Goal: Navigation & Orientation: Find specific page/section

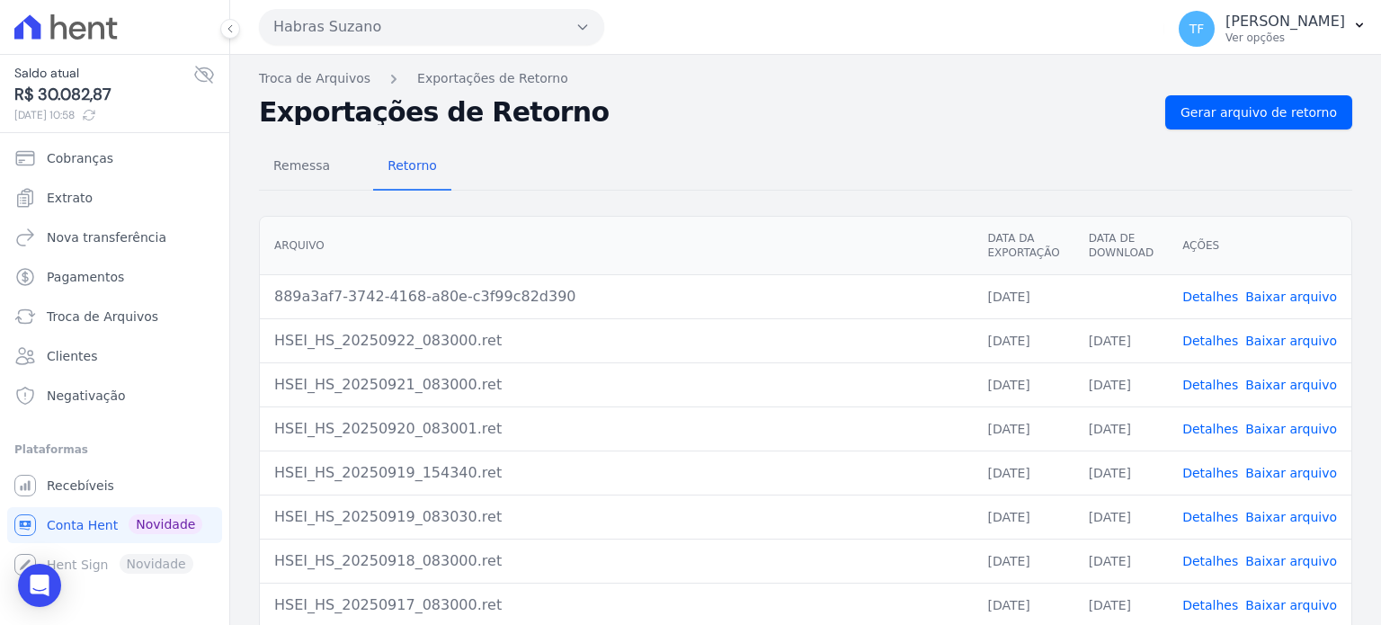
click at [646, 312] on td "889a3af7-3742-4168-a80e-c3f99c82d390" at bounding box center [616, 296] width 713 height 44
click at [1204, 114] on span "Gerar arquivo de retorno" at bounding box center [1259, 112] width 156 height 18
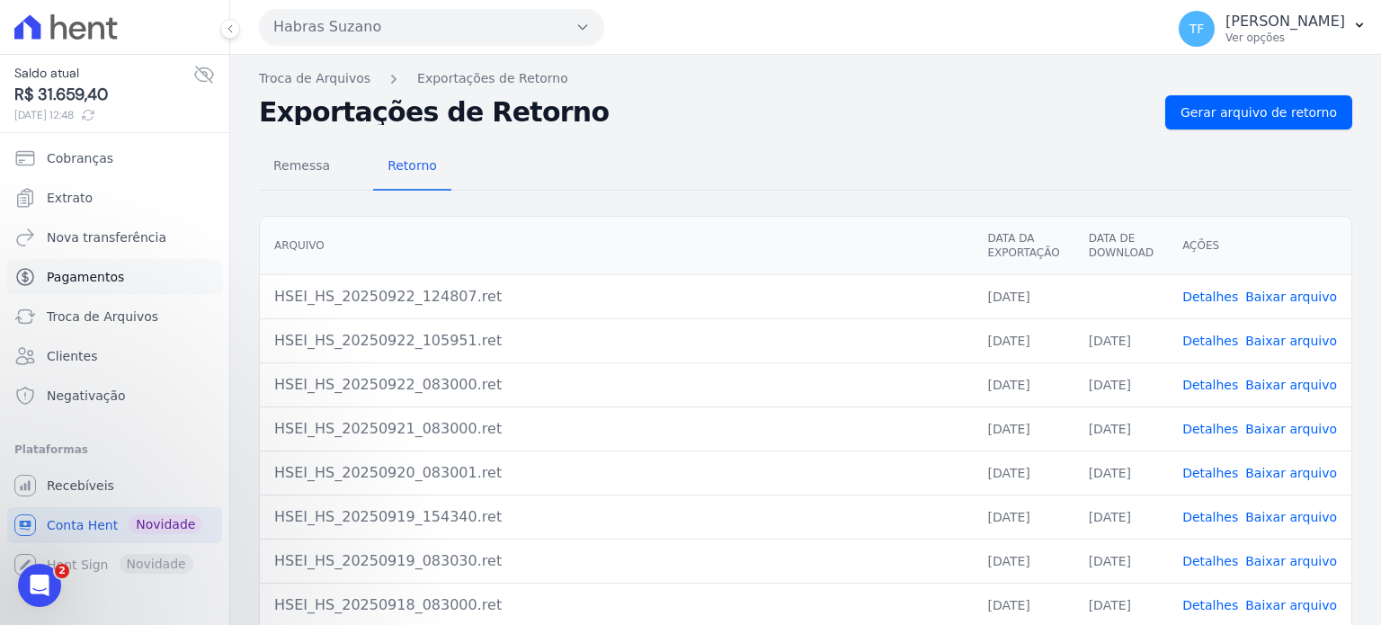
click at [93, 285] on span "Pagamentos" at bounding box center [85, 277] width 77 height 18
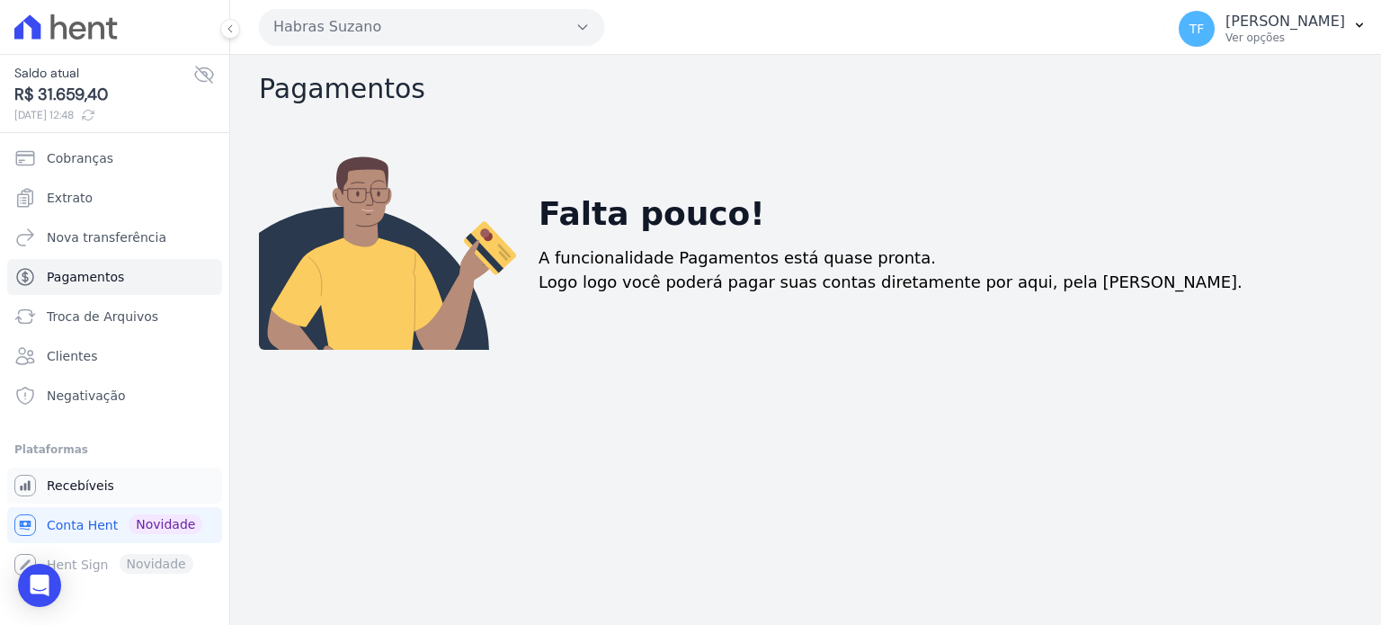
click at [79, 490] on span "Recebíveis" at bounding box center [80, 486] width 67 height 18
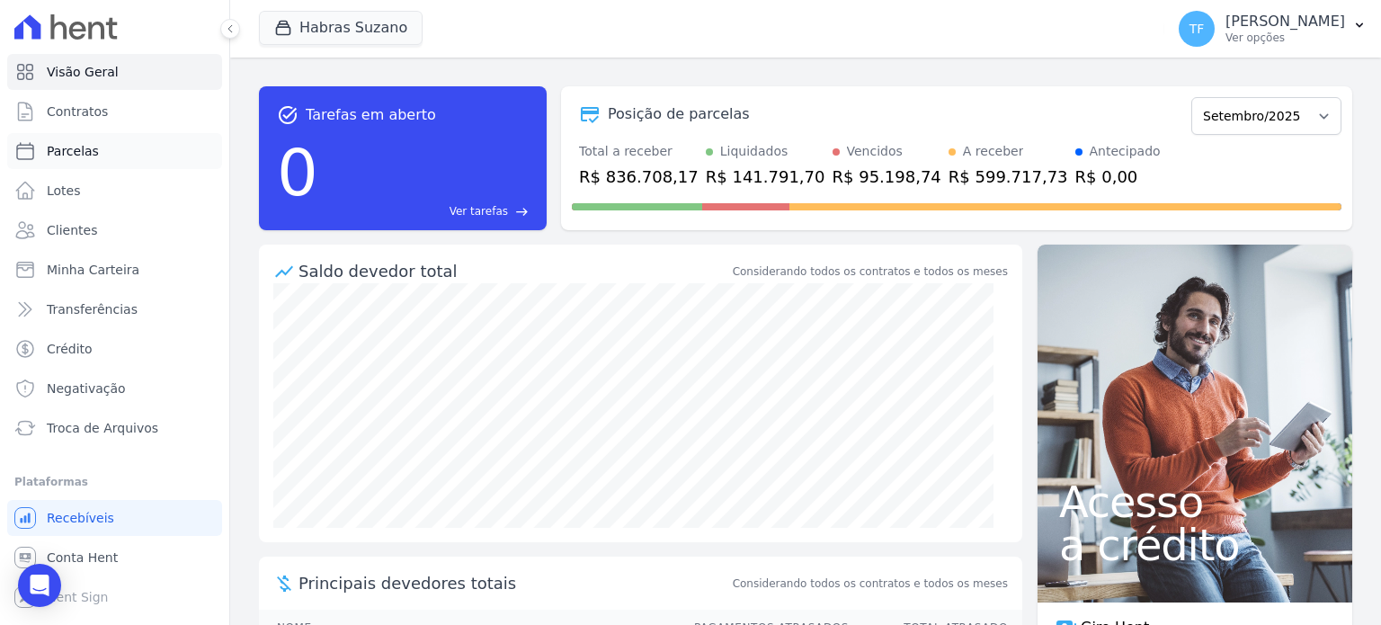
click at [81, 144] on span "Parcelas" at bounding box center [73, 151] width 52 height 18
click at [99, 562] on span "Conta Hent" at bounding box center [82, 558] width 71 height 18
select select
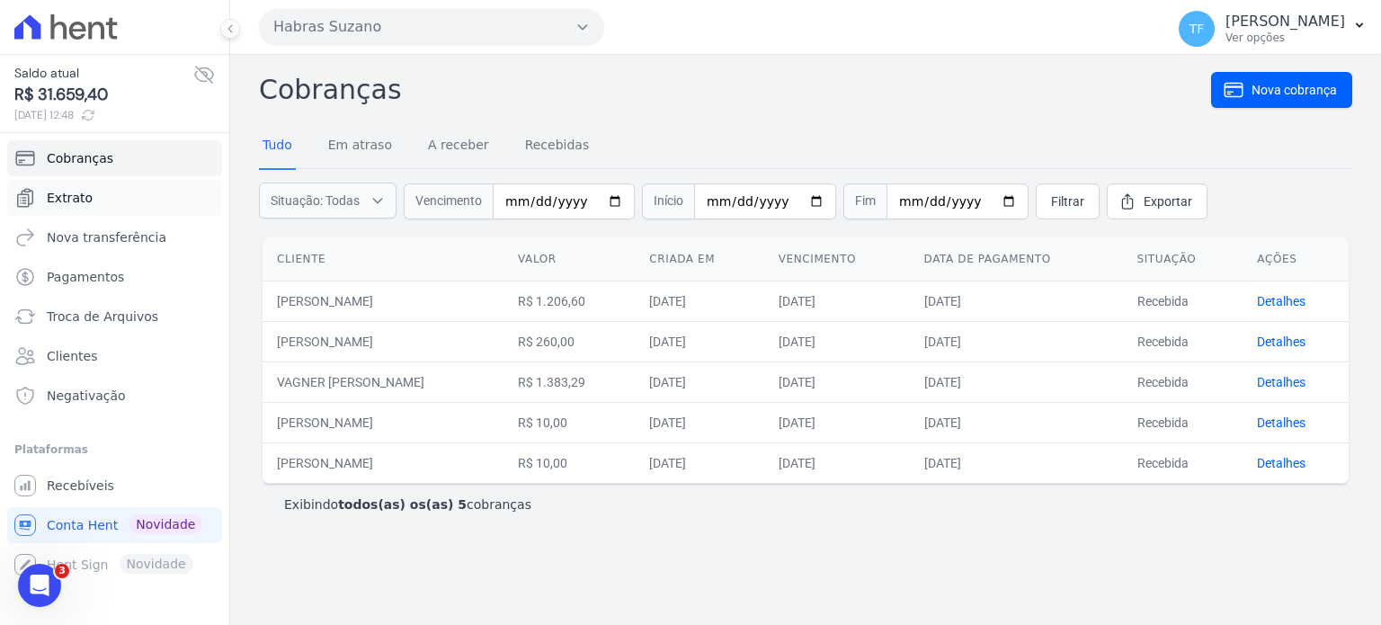
click at [85, 197] on span "Extrato" at bounding box center [70, 198] width 46 height 18
click at [43, 190] on link "Extrato" at bounding box center [114, 198] width 215 height 36
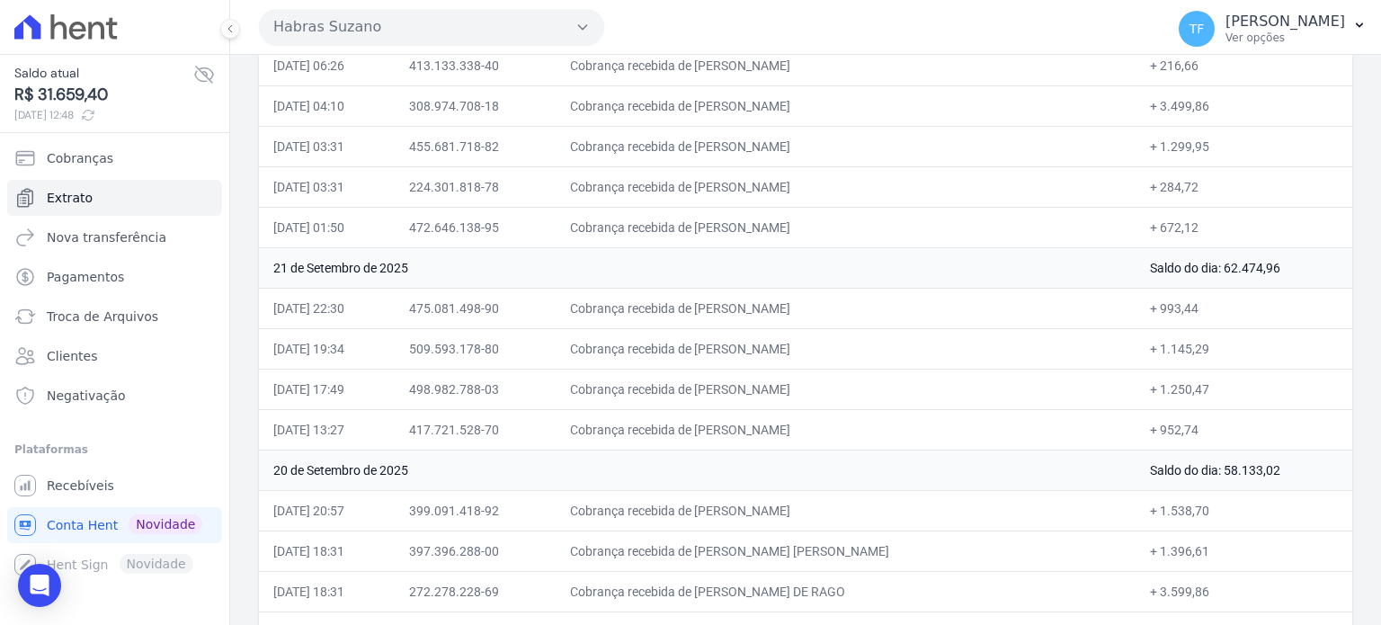
scroll to position [581, 0]
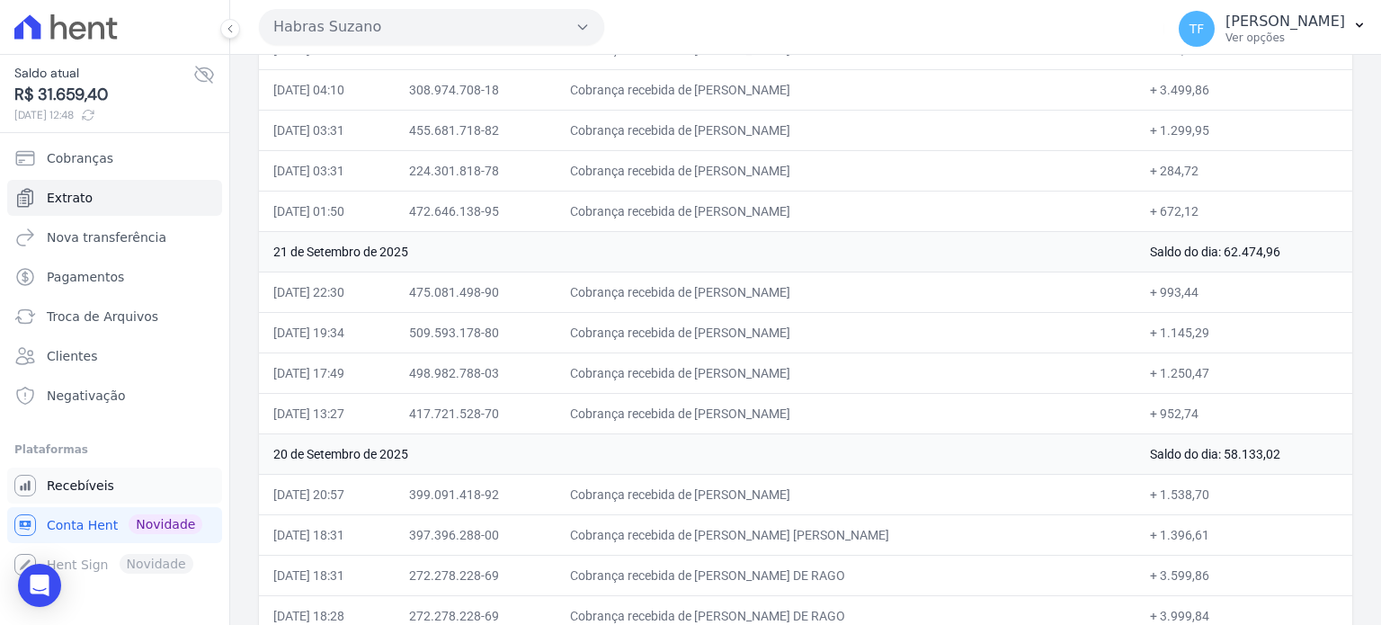
click at [94, 488] on span "Recebíveis" at bounding box center [80, 486] width 67 height 18
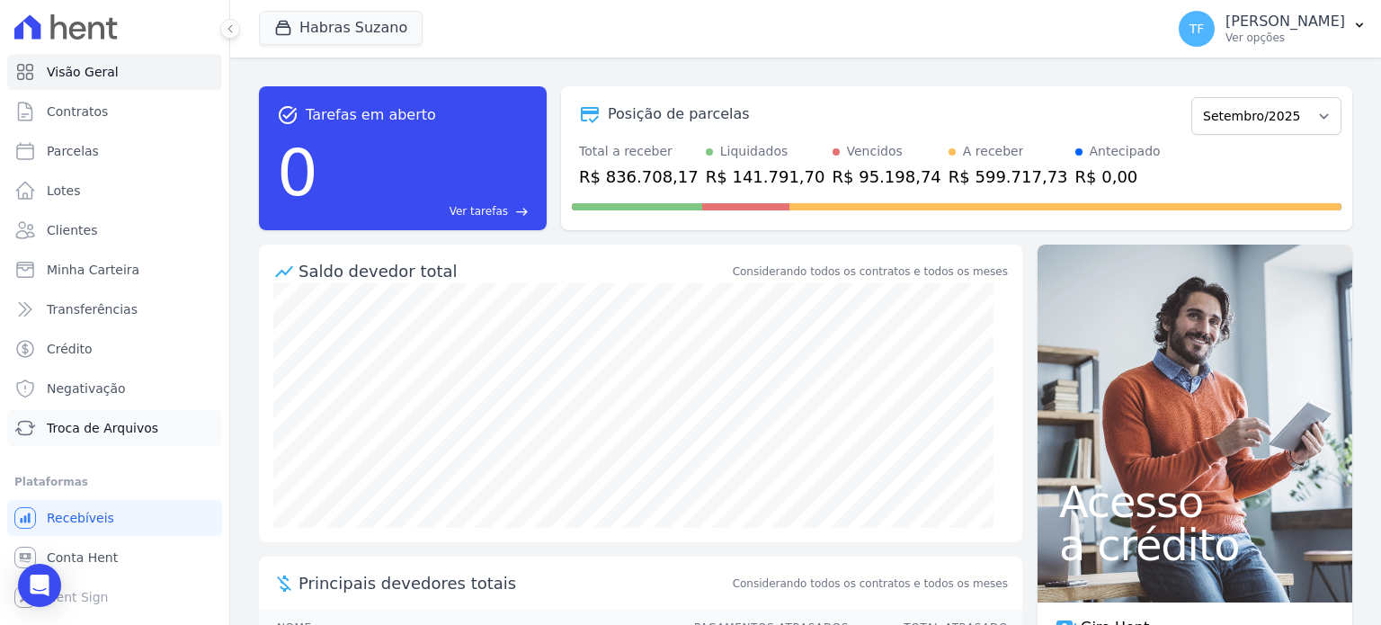
click at [72, 419] on span "Troca de Arquivos" at bounding box center [102, 428] width 111 height 18
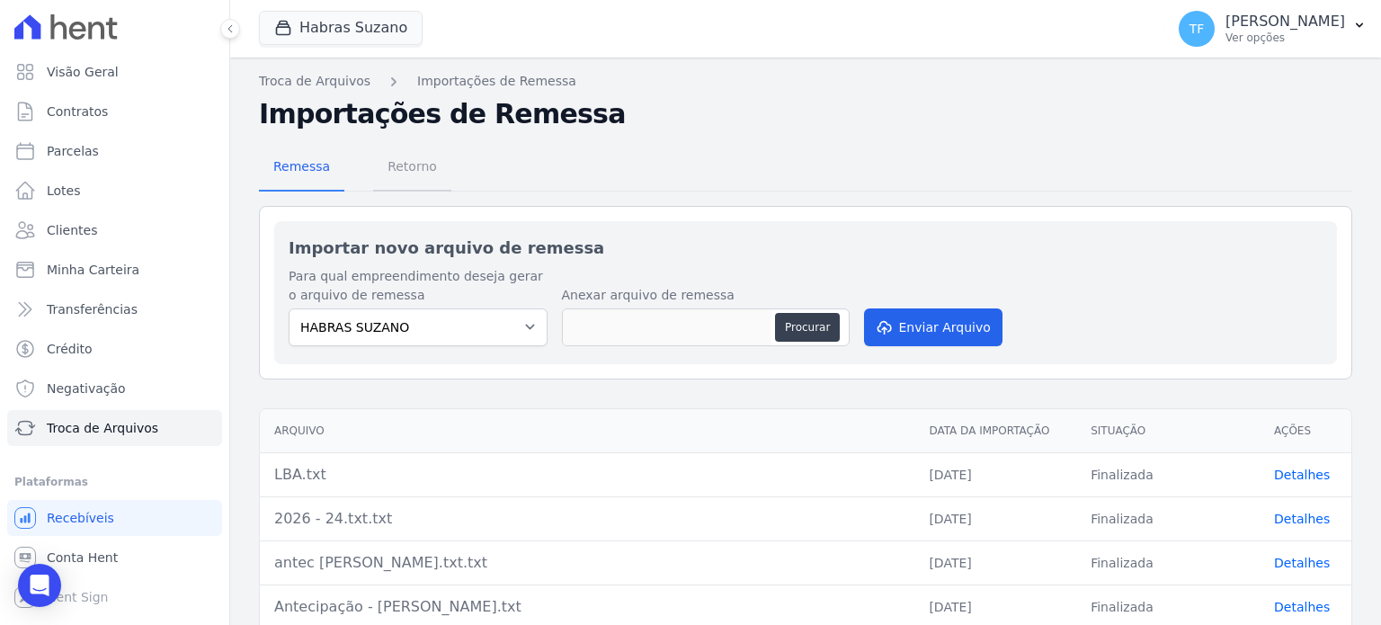
click at [435, 172] on span "Retorno" at bounding box center [412, 166] width 71 height 36
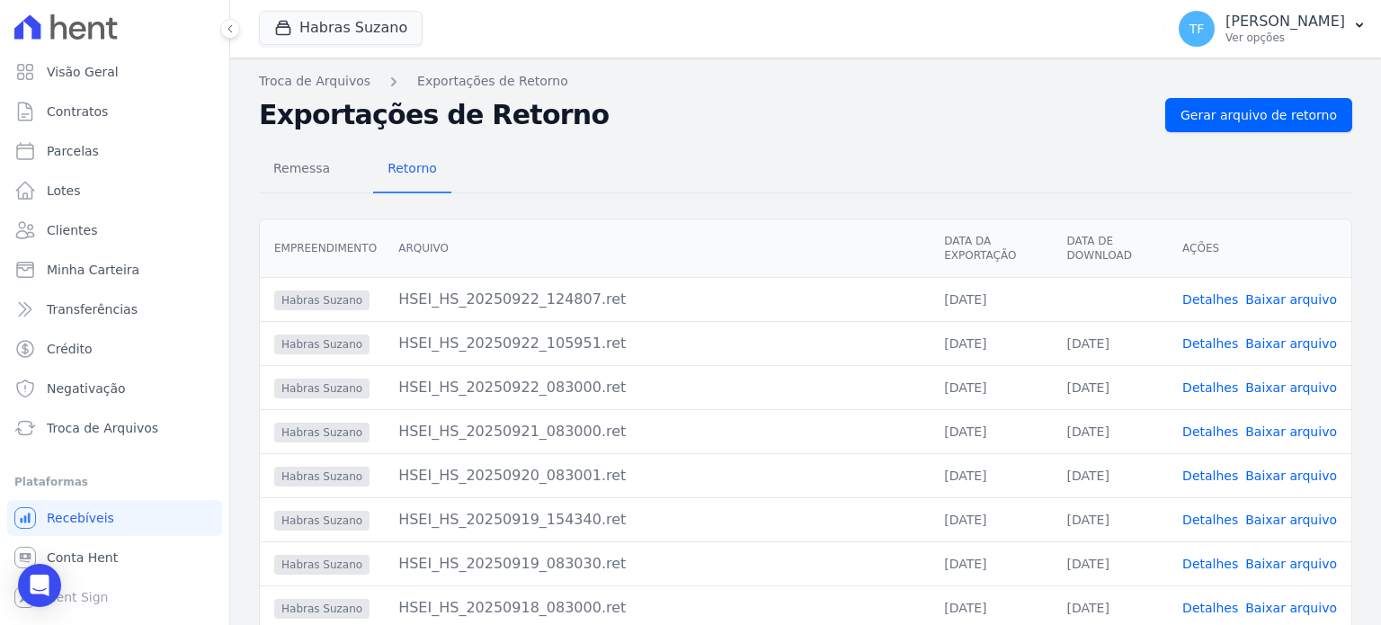
click at [1211, 347] on link "Detalhes" at bounding box center [1210, 343] width 56 height 14
click at [1203, 389] on link "Detalhes" at bounding box center [1210, 387] width 56 height 14
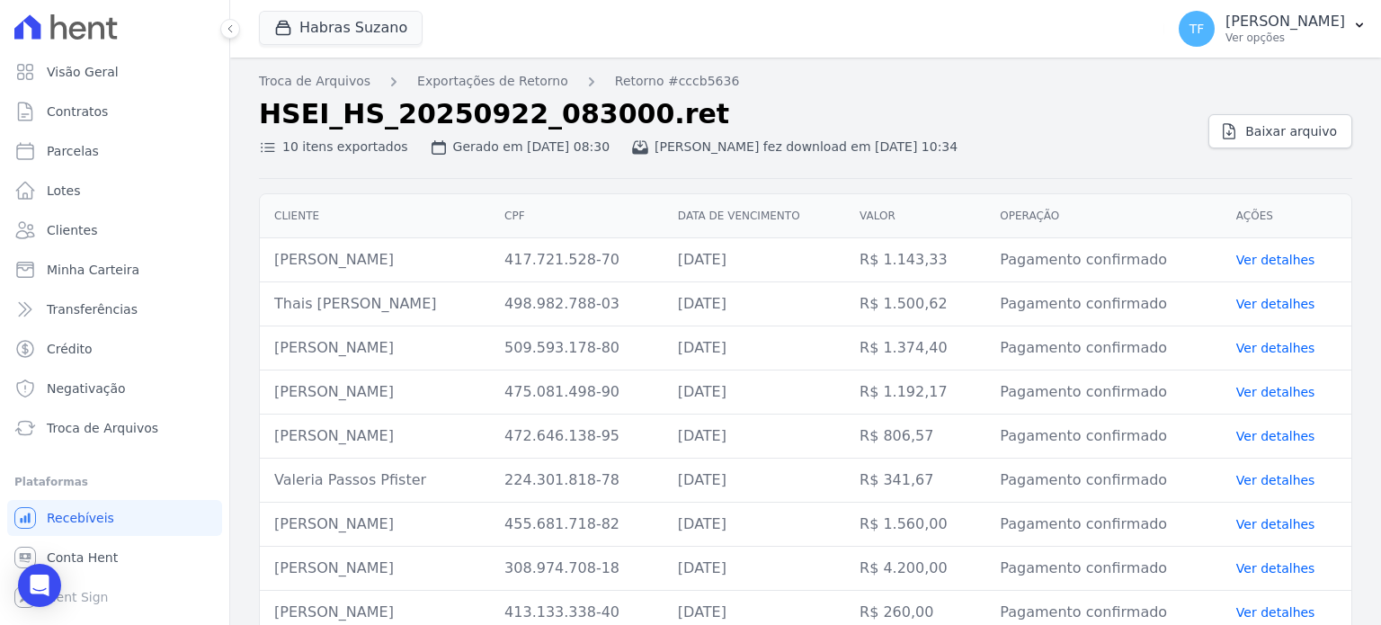
scroll to position [66, 0]
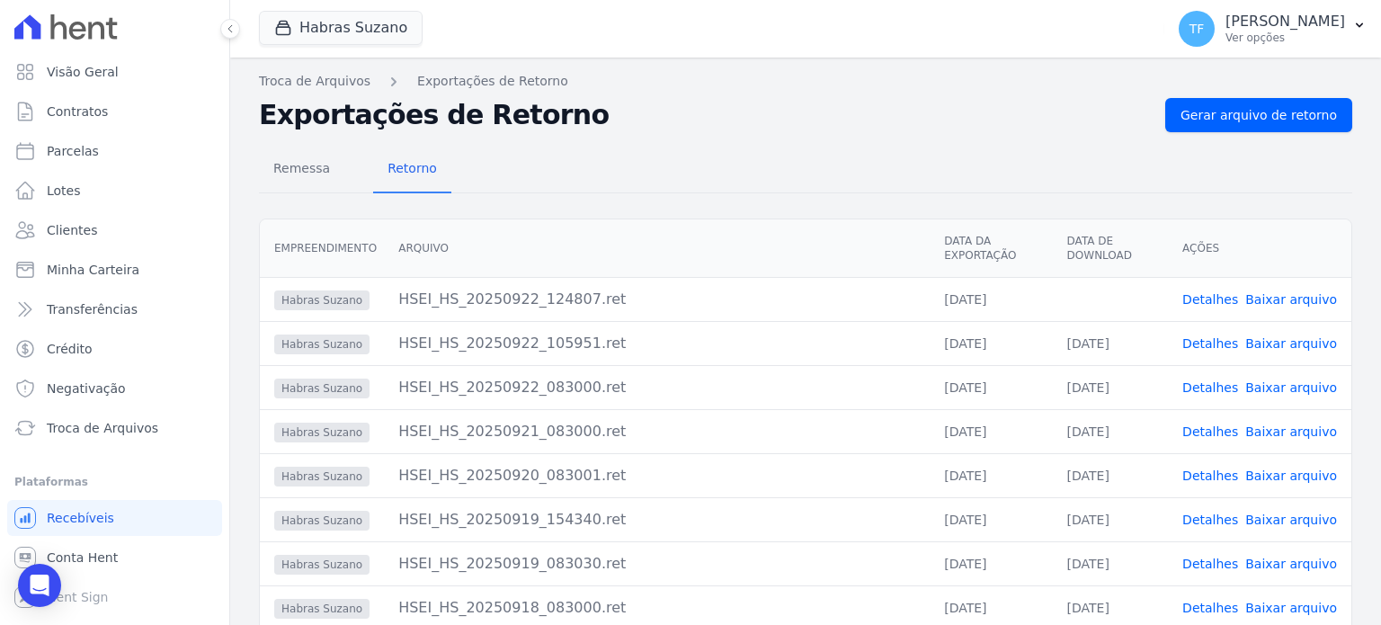
click at [1216, 479] on link "Detalhes" at bounding box center [1210, 475] width 56 height 14
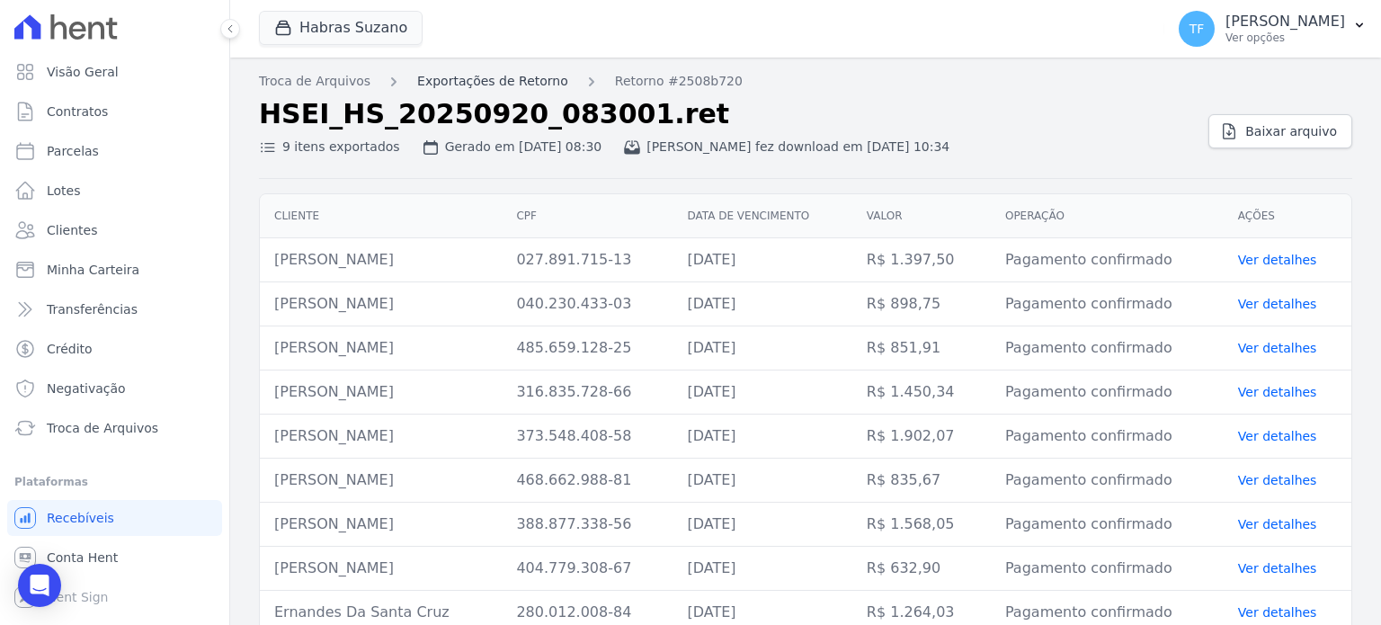
click at [486, 77] on link "Exportações de Retorno" at bounding box center [492, 81] width 151 height 19
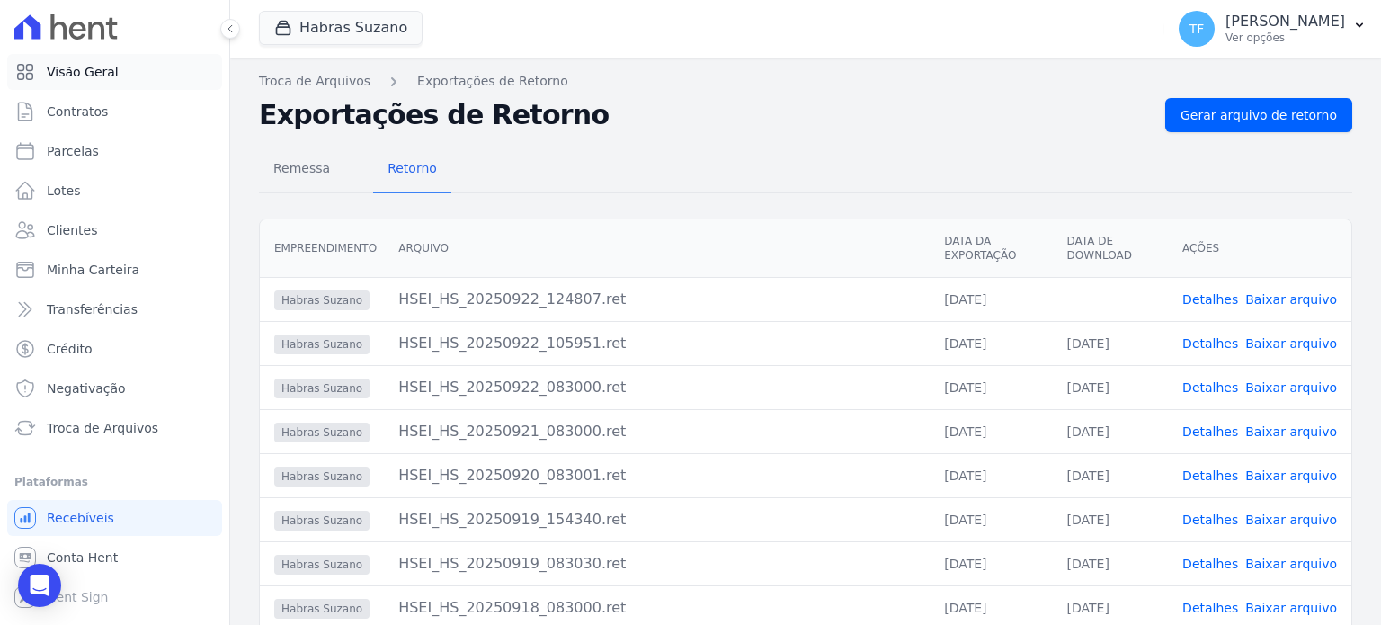
click at [108, 80] on span "Visão Geral" at bounding box center [83, 72] width 72 height 18
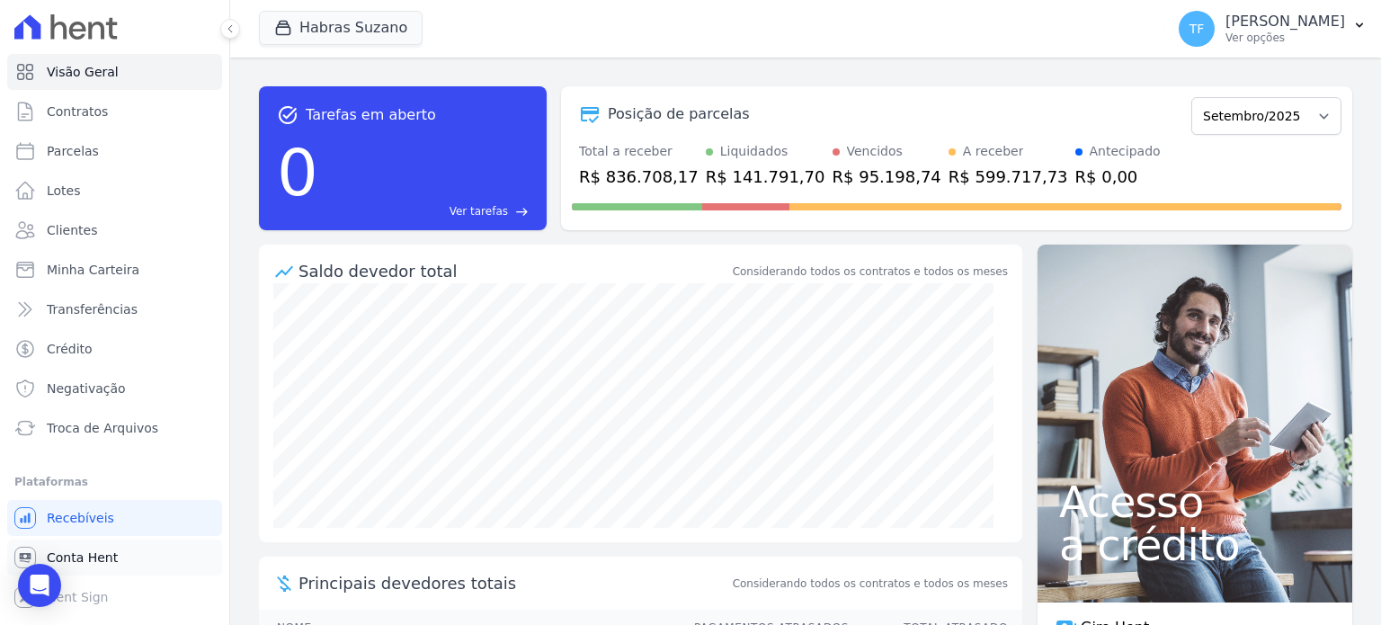
click at [109, 549] on span "Conta Hent" at bounding box center [82, 558] width 71 height 18
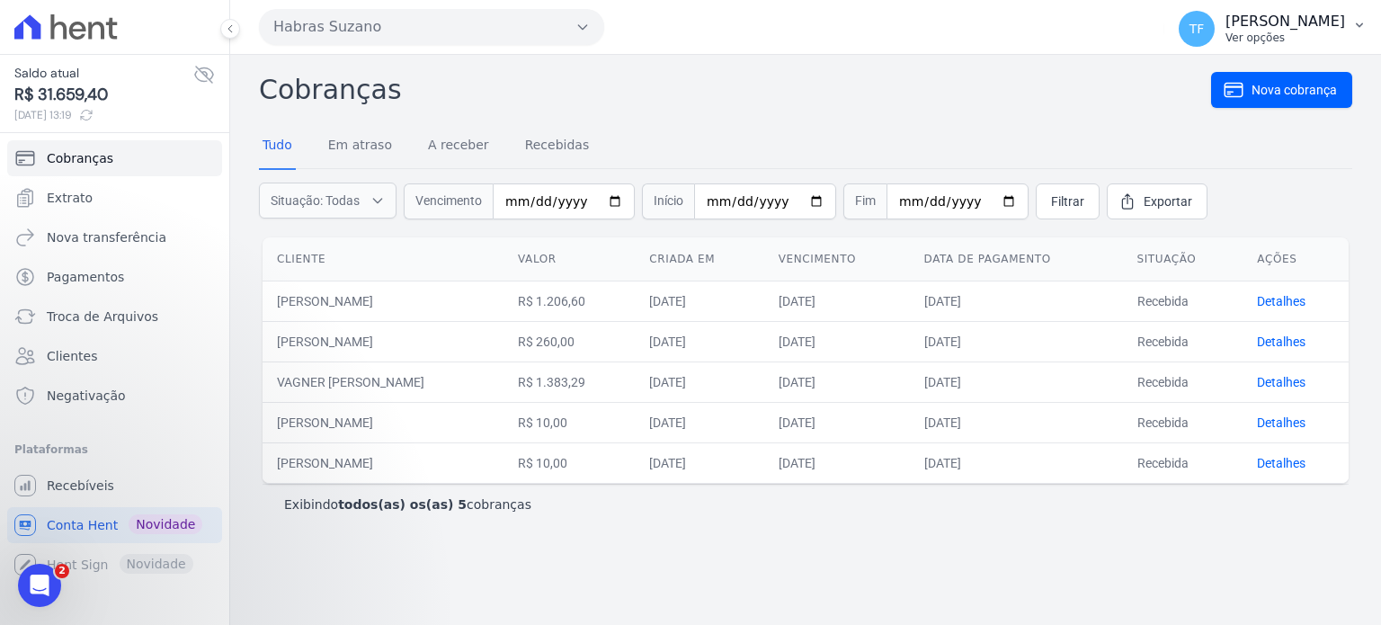
click at [1205, 24] on span "TF" at bounding box center [1197, 29] width 36 height 36
click at [1302, 13] on p "[PERSON_NAME]" at bounding box center [1286, 22] width 120 height 18
click at [90, 492] on span "Recebíveis" at bounding box center [80, 486] width 67 height 18
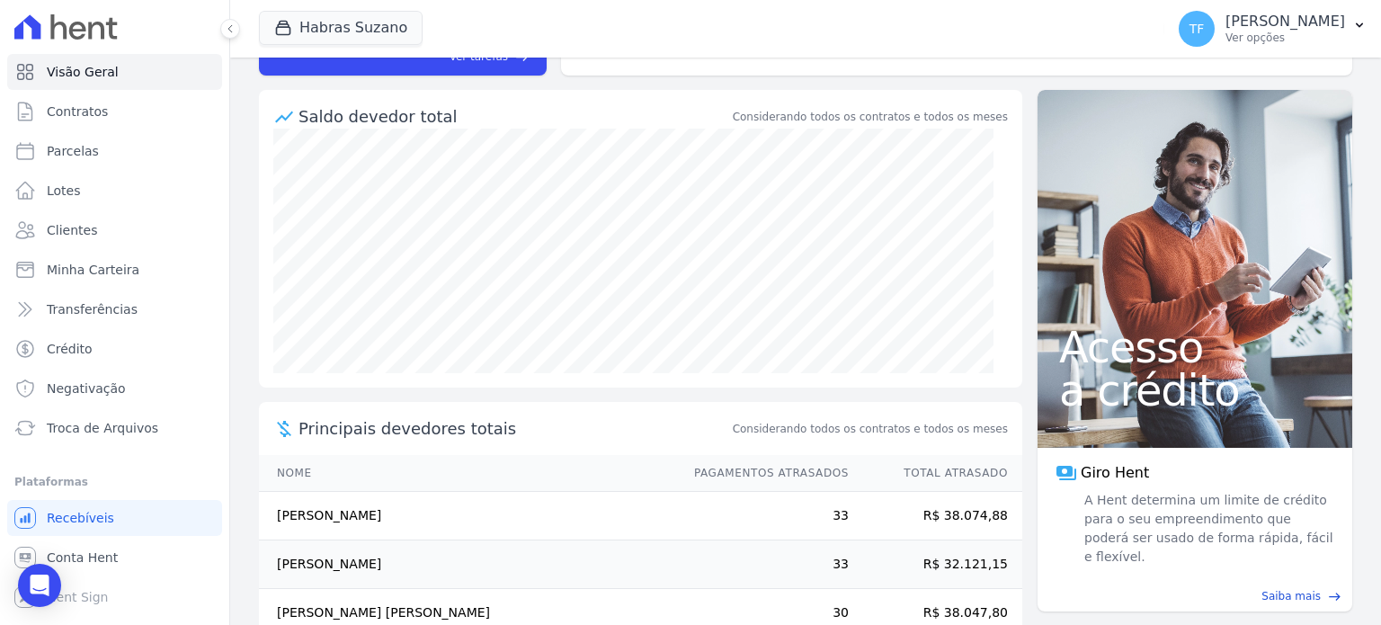
scroll to position [291, 0]
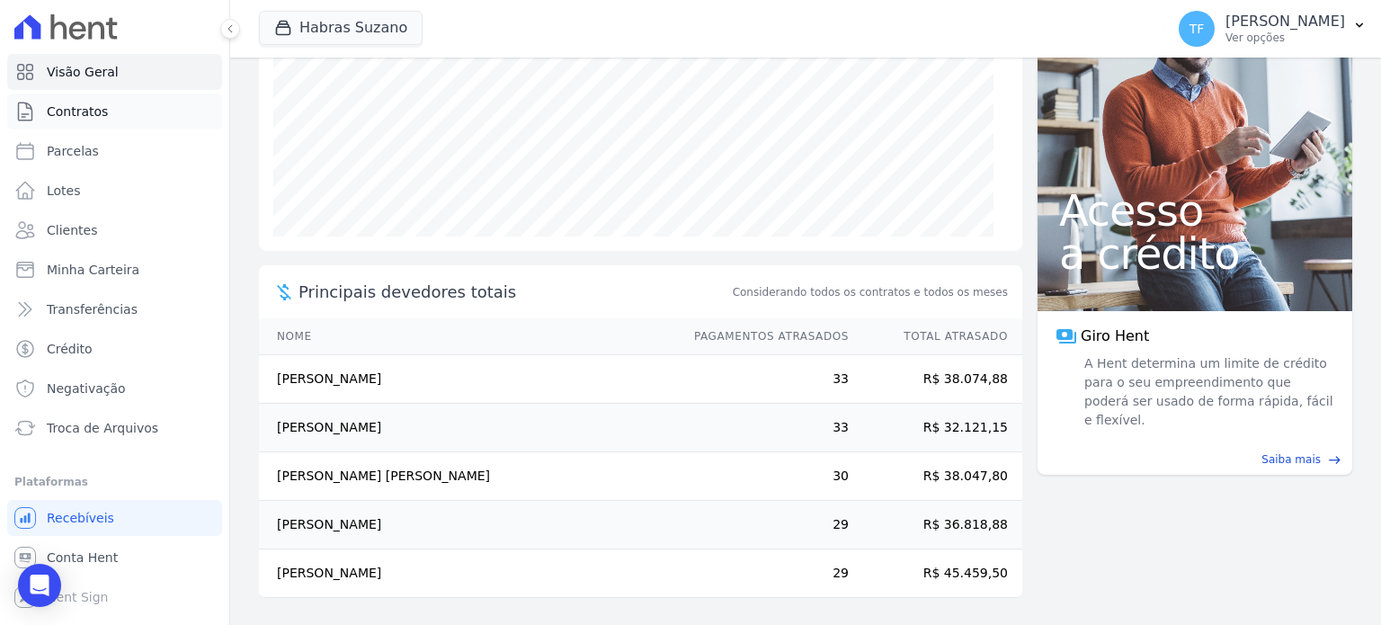
click at [104, 105] on link "Contratos" at bounding box center [114, 112] width 215 height 36
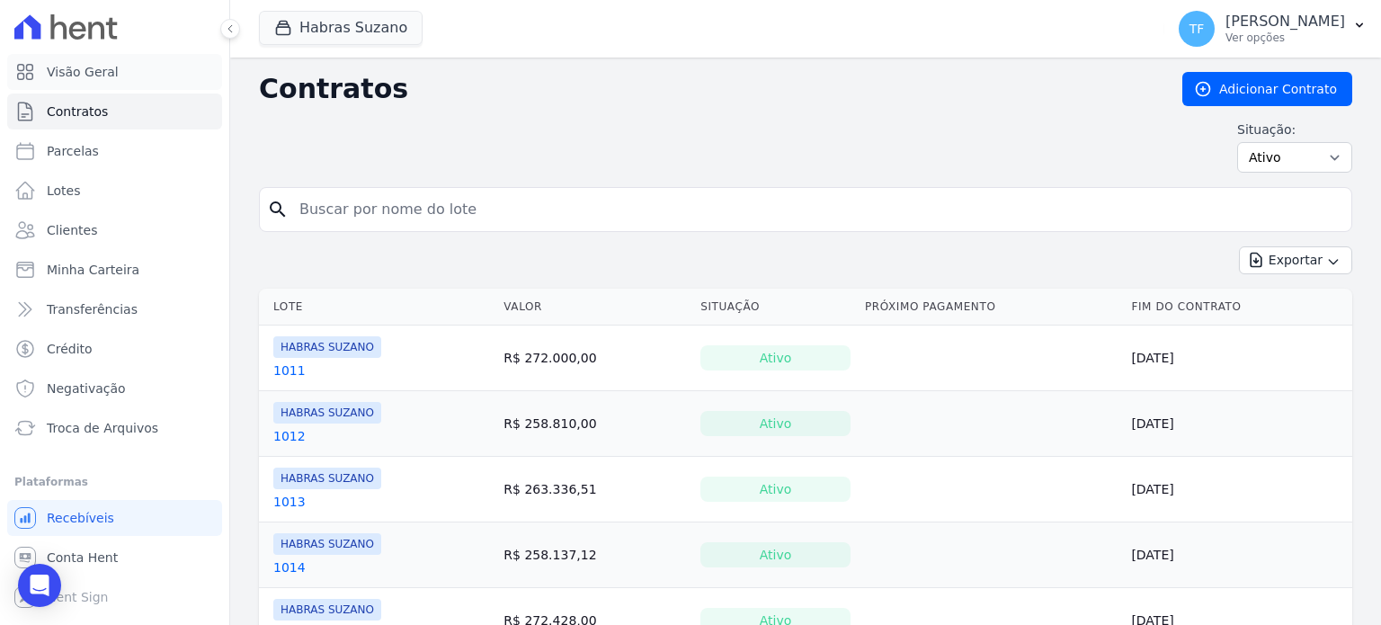
click at [104, 67] on span "Visão Geral" at bounding box center [83, 72] width 72 height 18
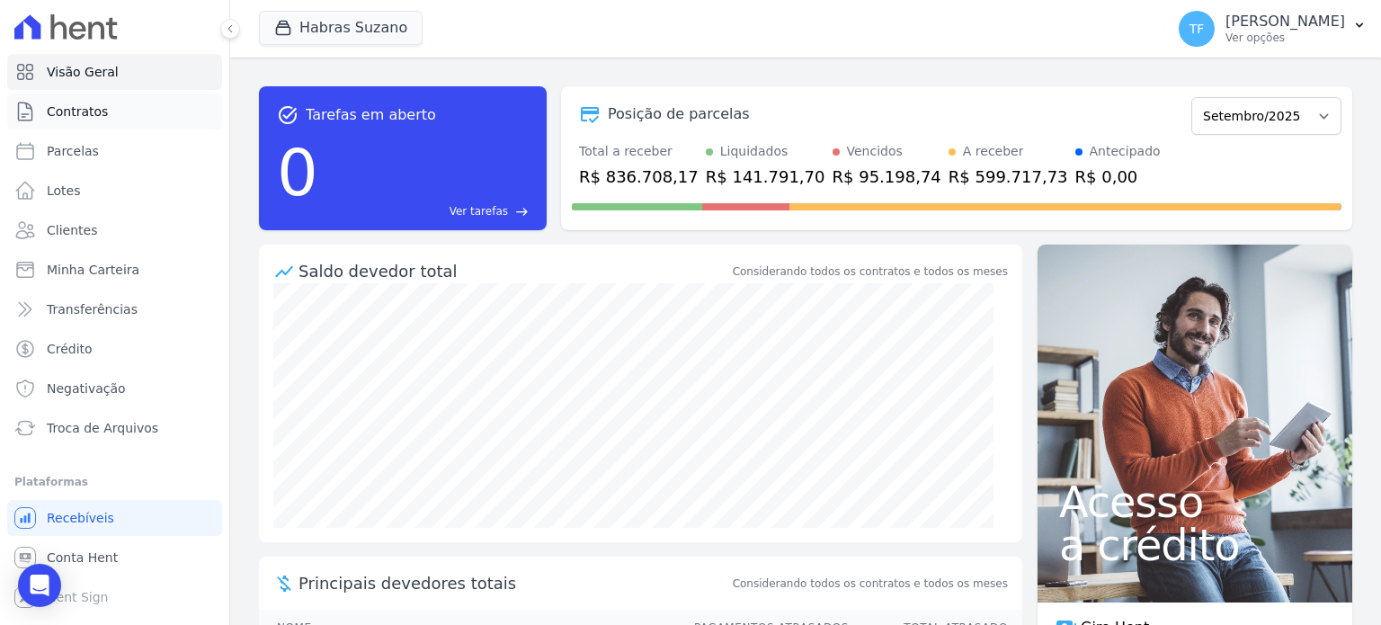
click at [107, 111] on link "Contratos" at bounding box center [114, 112] width 215 height 36
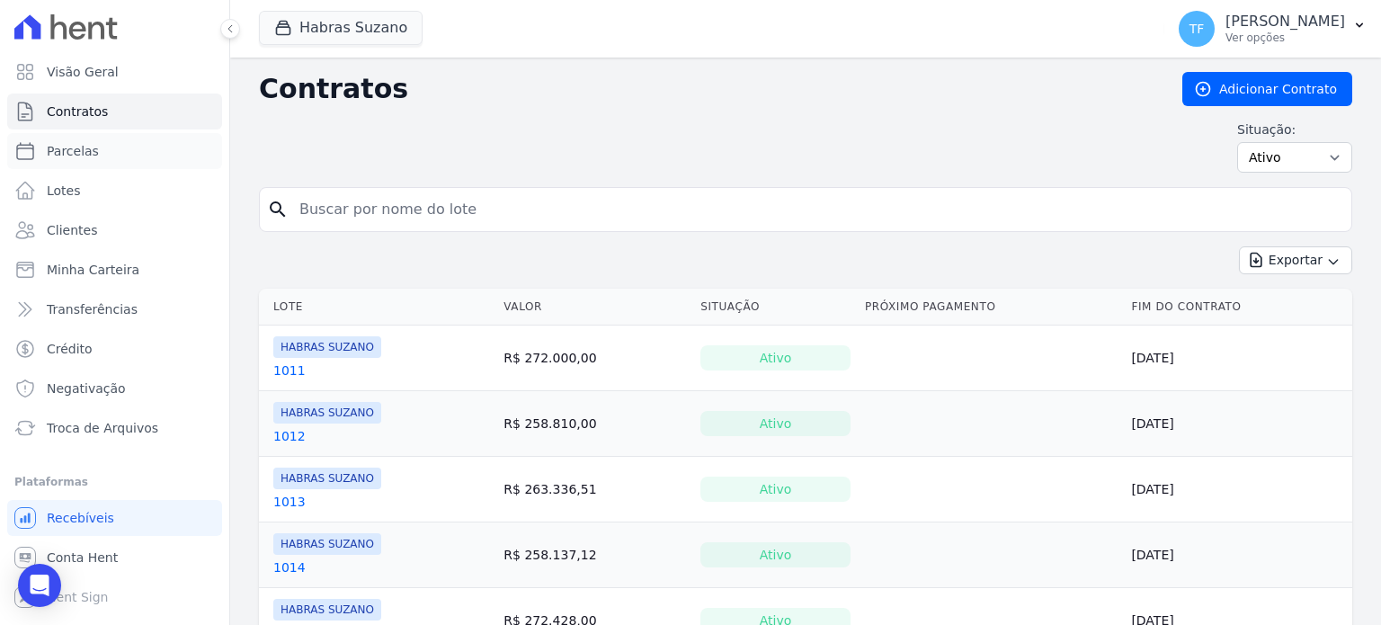
click at [82, 146] on span "Parcelas" at bounding box center [73, 151] width 52 height 18
click at [86, 192] on link "Lotes" at bounding box center [114, 191] width 215 height 36
select select
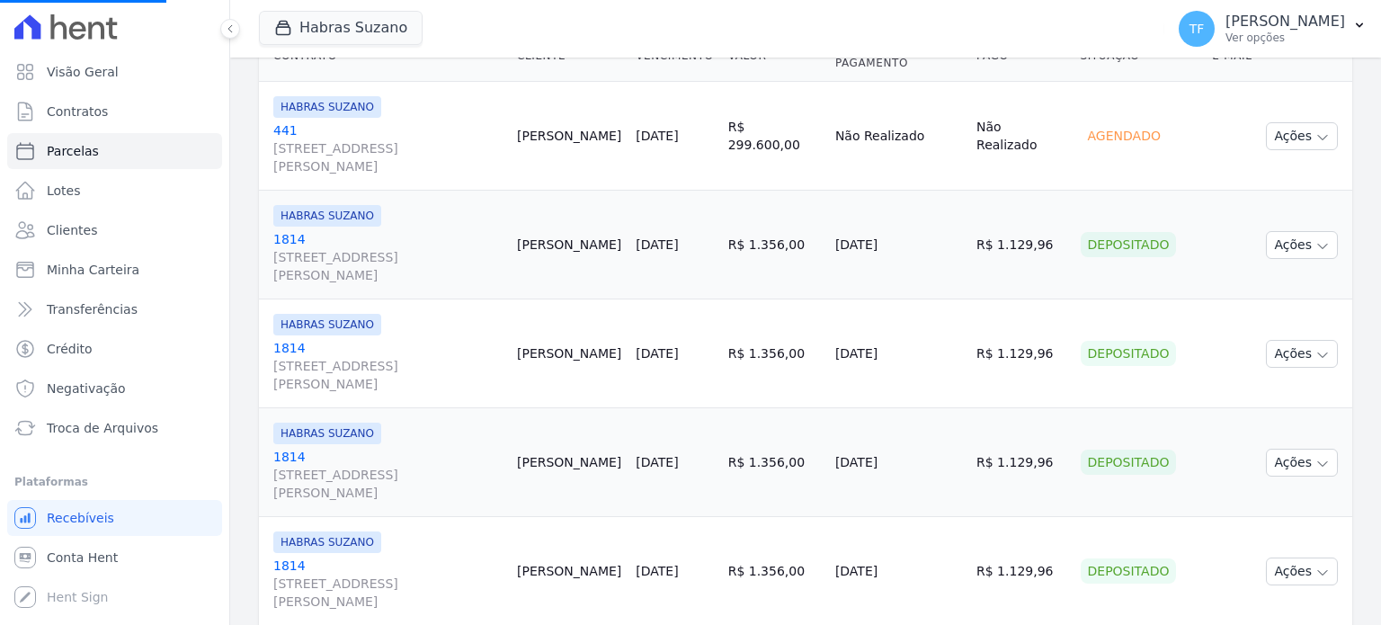
scroll to position [993, 0]
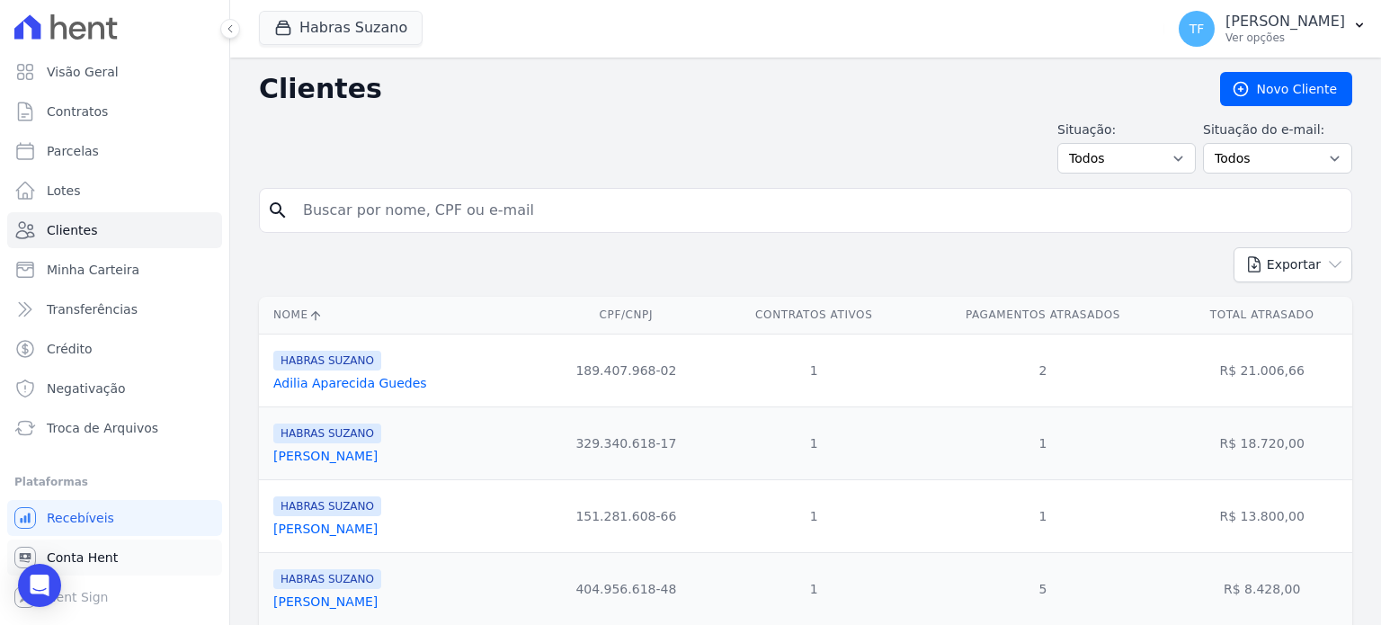
click at [106, 557] on span "Conta Hent" at bounding box center [82, 558] width 71 height 18
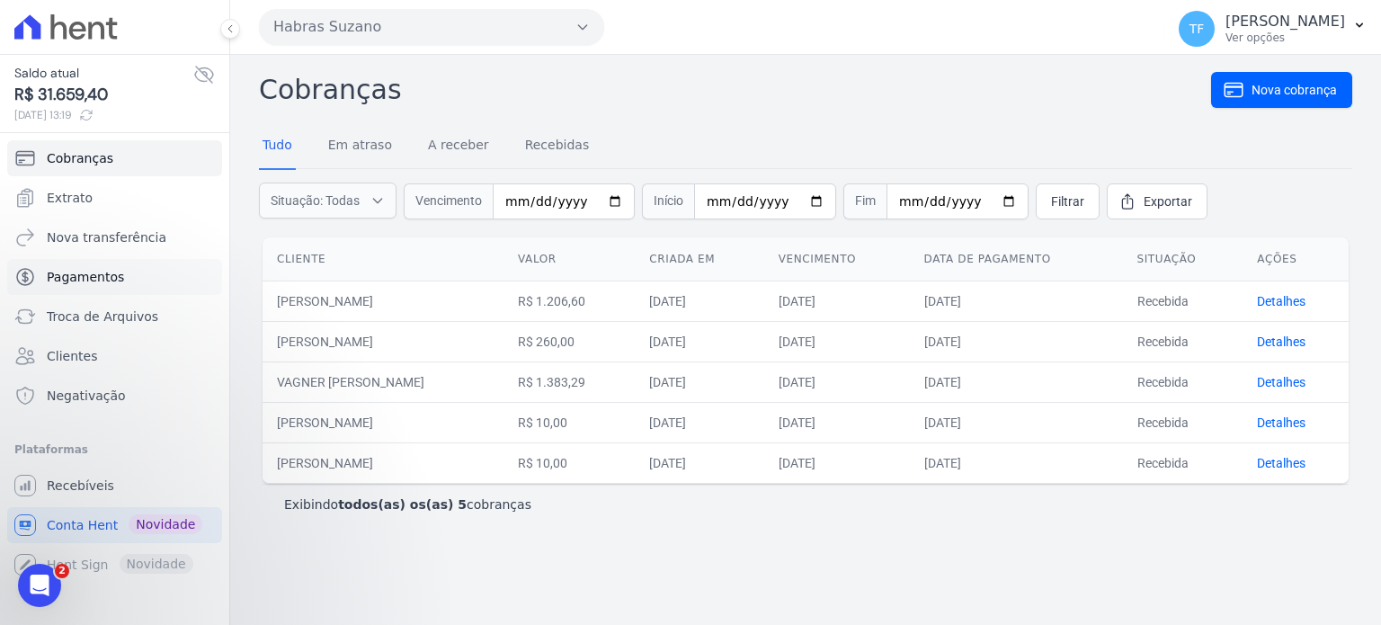
click at [104, 270] on span "Pagamentos" at bounding box center [85, 277] width 77 height 18
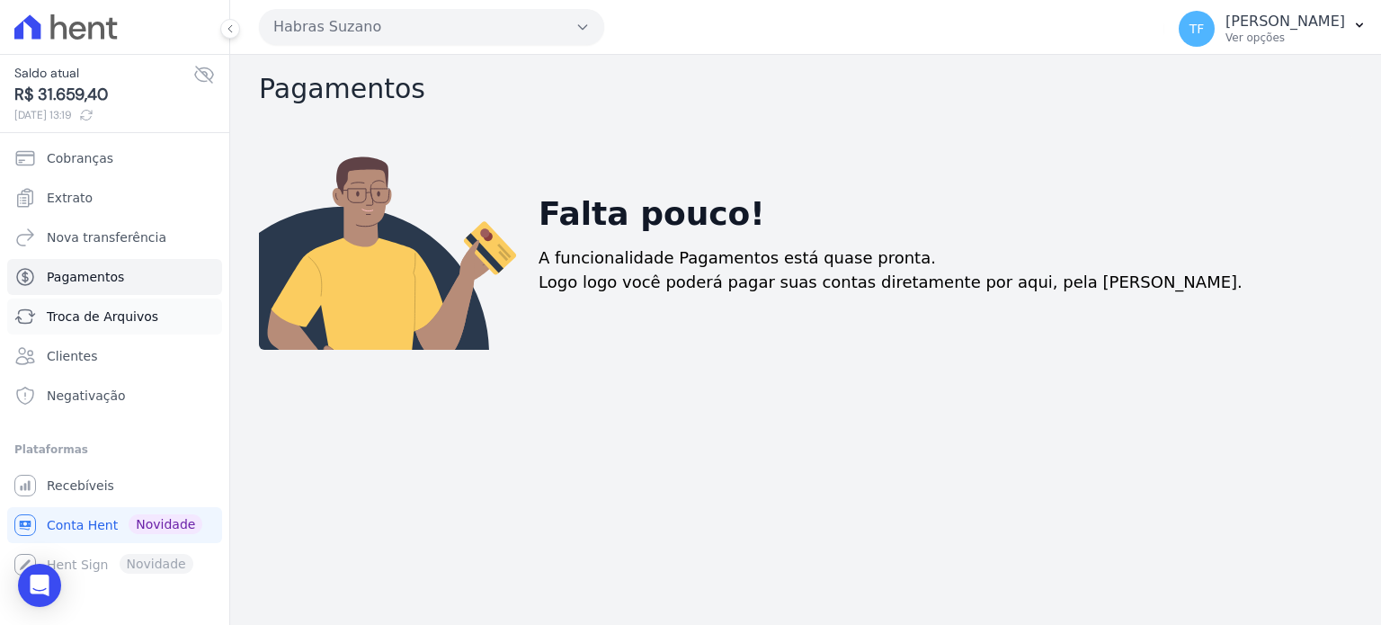
click at [91, 321] on span "Troca de Arquivos" at bounding box center [102, 317] width 111 height 18
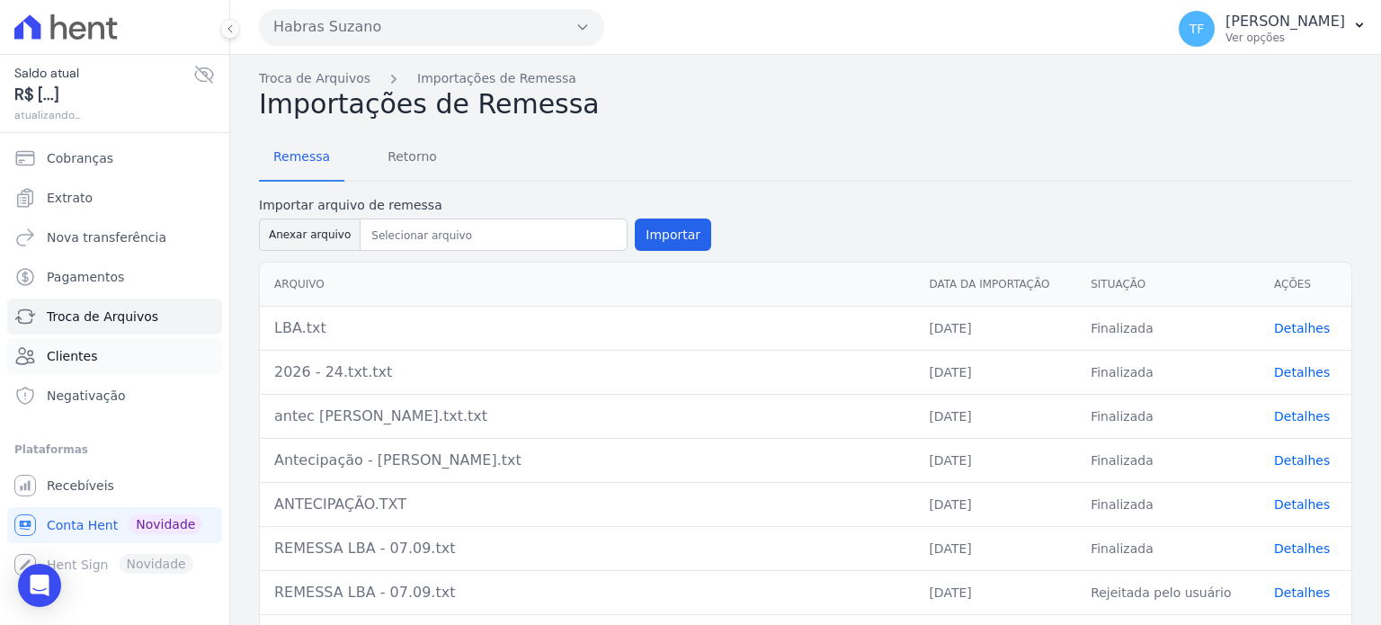
click at [93, 348] on link "Clientes" at bounding box center [114, 356] width 215 height 36
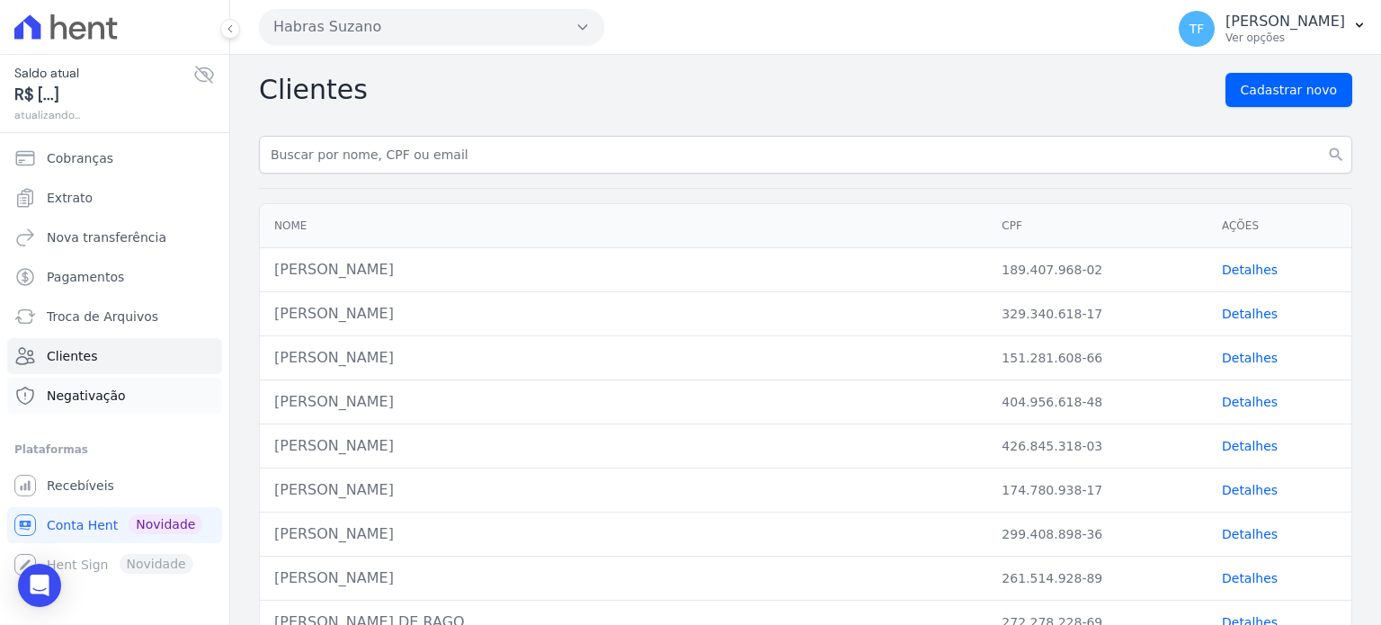
click at [85, 395] on span "Negativação" at bounding box center [86, 396] width 79 height 18
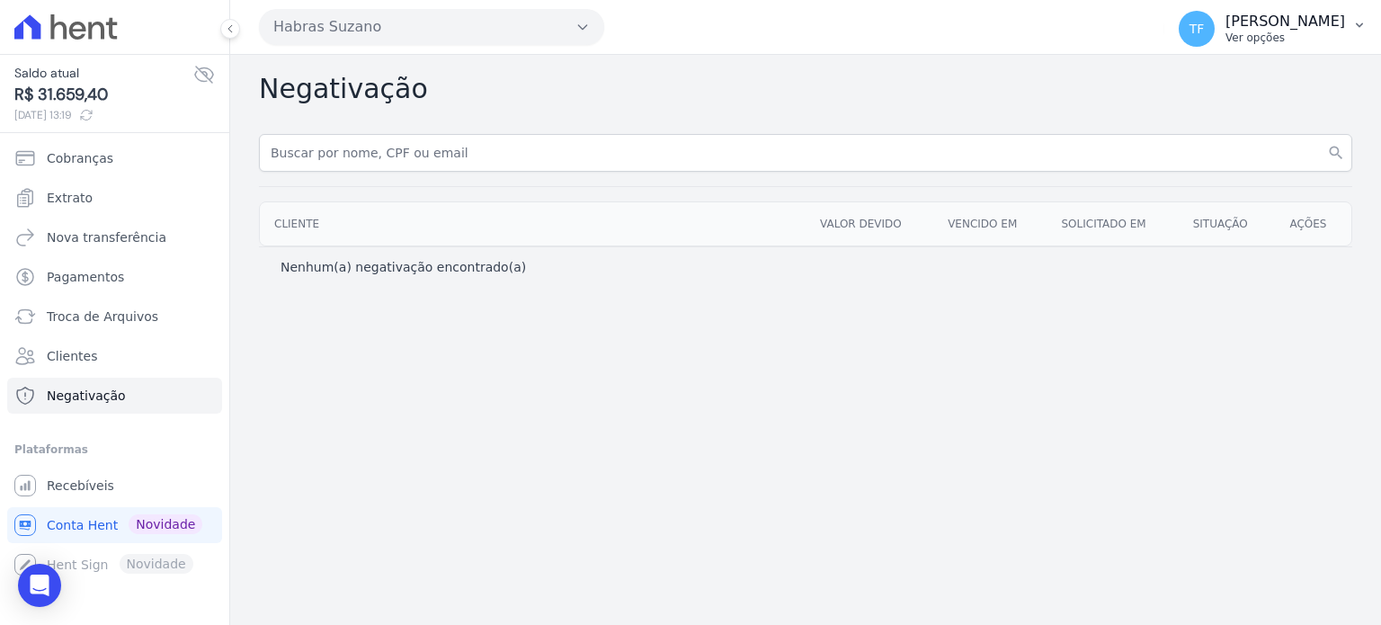
drag, startPoint x: 1193, startPoint y: 28, endPoint x: 1211, endPoint y: 24, distance: 18.3
click at [1205, 26] on button "TF [PERSON_NAME] Ver opções" at bounding box center [1272, 29] width 217 height 50
click at [1205, 24] on span "TF" at bounding box center [1197, 28] width 15 height 13
click at [1304, 11] on div "TF [PERSON_NAME] Ver opções" at bounding box center [1262, 29] width 166 height 36
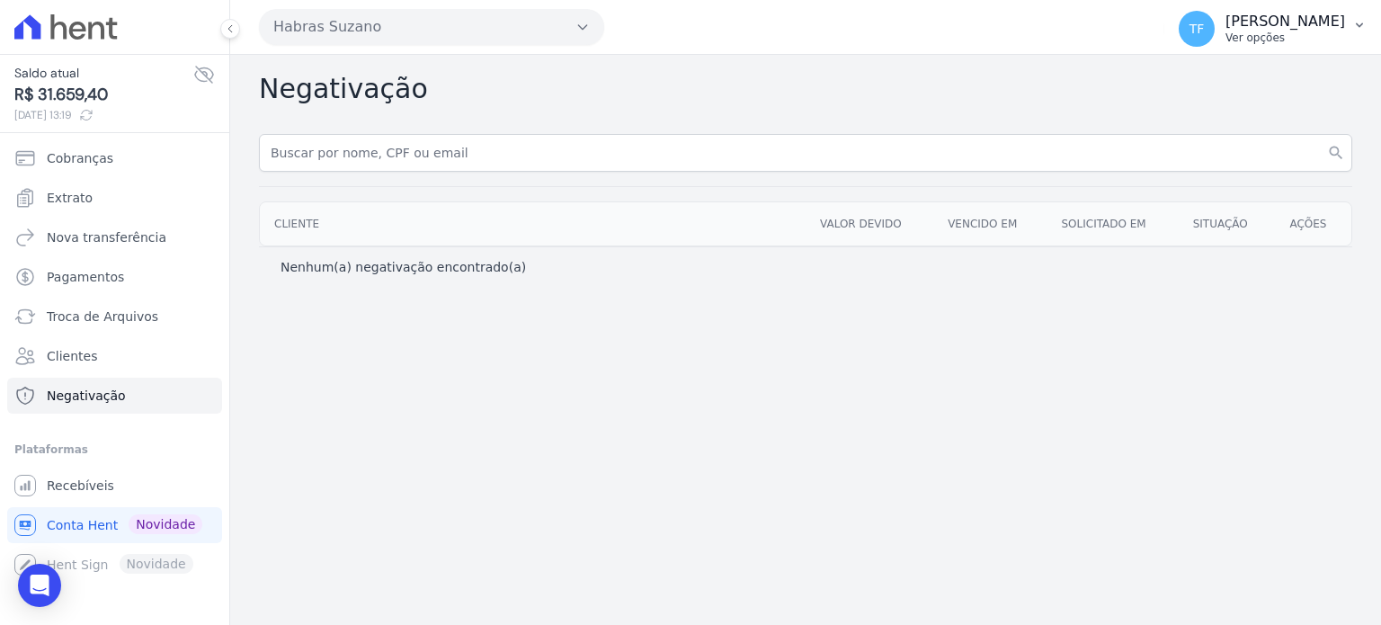
click at [1310, 14] on p "[PERSON_NAME]" at bounding box center [1286, 22] width 120 height 18
click at [54, 34] on icon at bounding box center [65, 26] width 103 height 25
click at [234, 22] on button at bounding box center [230, 29] width 20 height 20
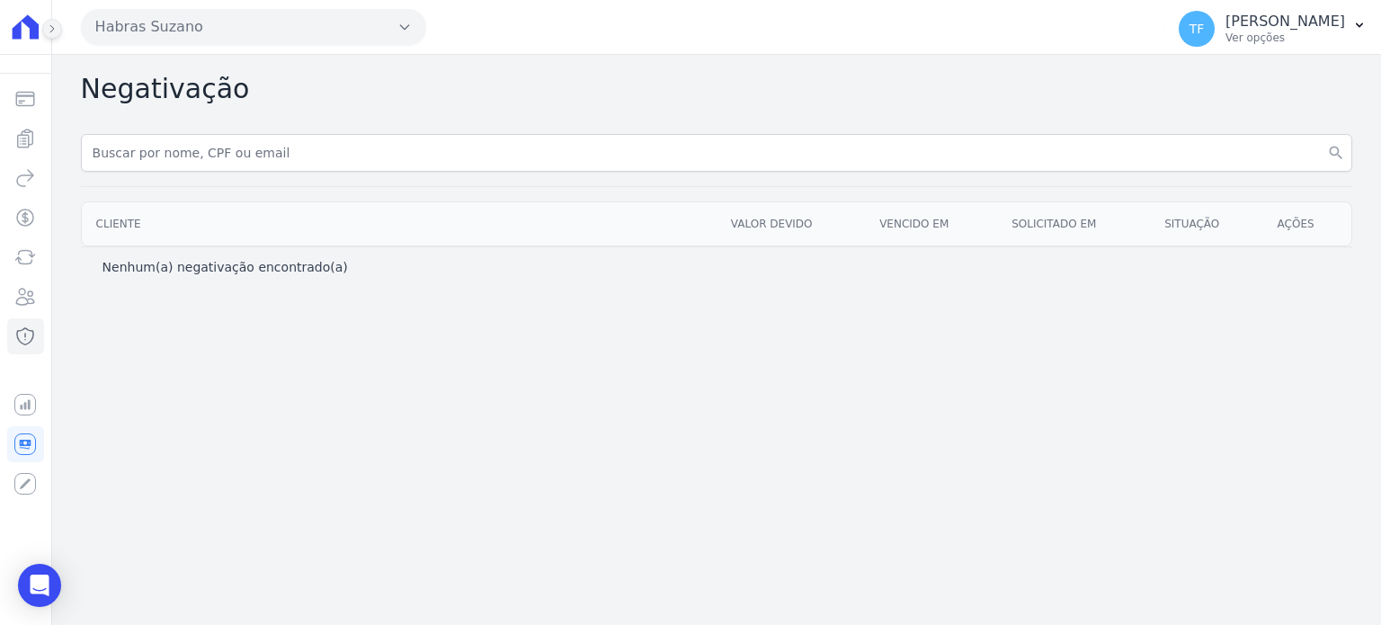
click at [51, 31] on icon at bounding box center [52, 28] width 4 height 7
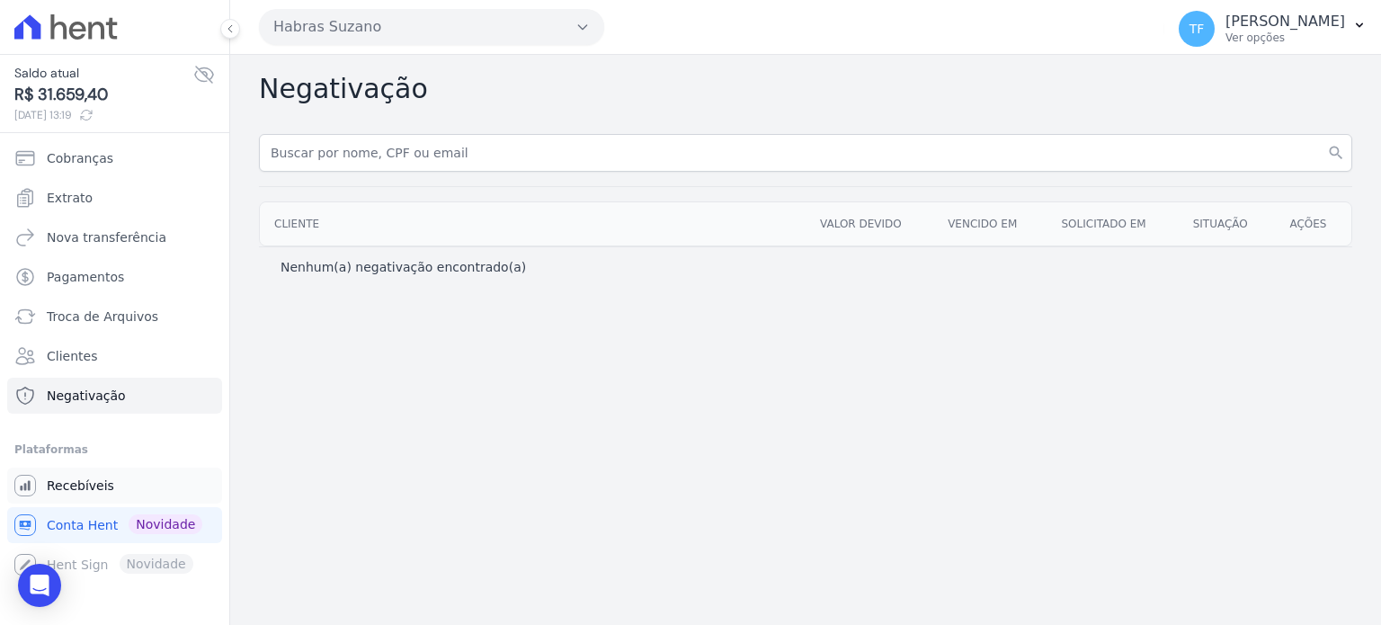
click at [92, 487] on span "Recebíveis" at bounding box center [80, 486] width 67 height 18
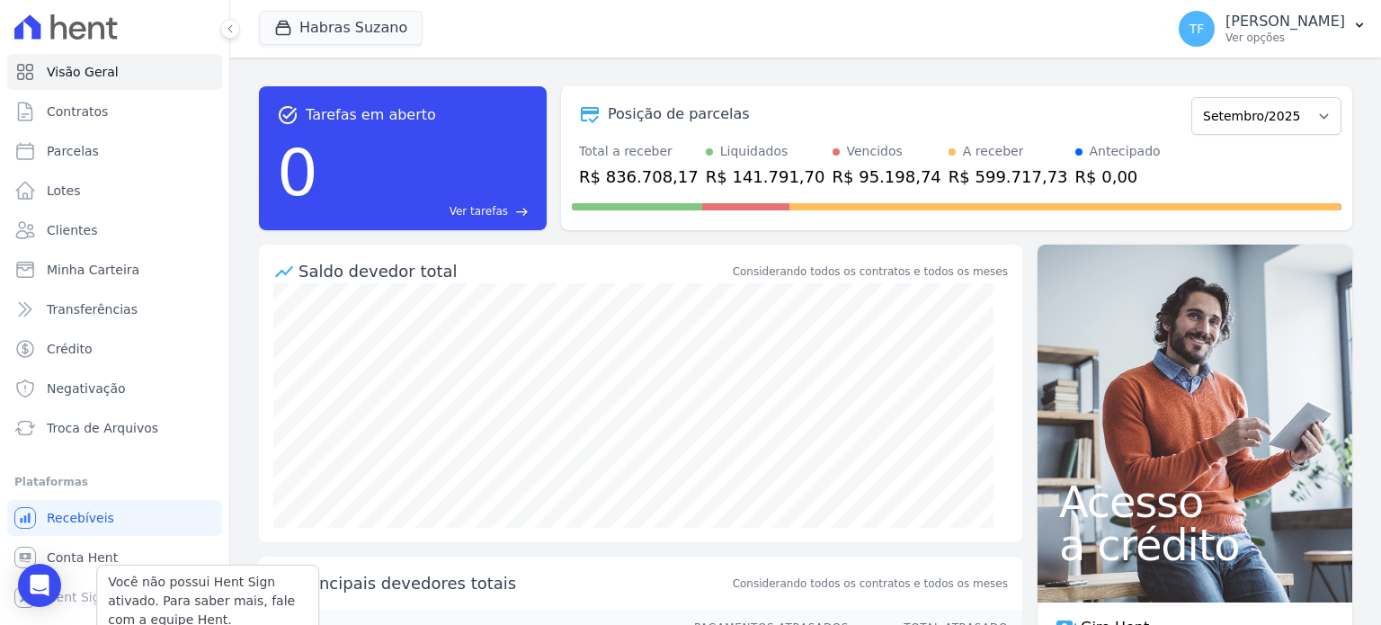
click at [77, 603] on div "Você não possui Hent Sign ativado. Para saber mais, fale com a equipe Hent. Hen…" at bounding box center [114, 597] width 215 height 36
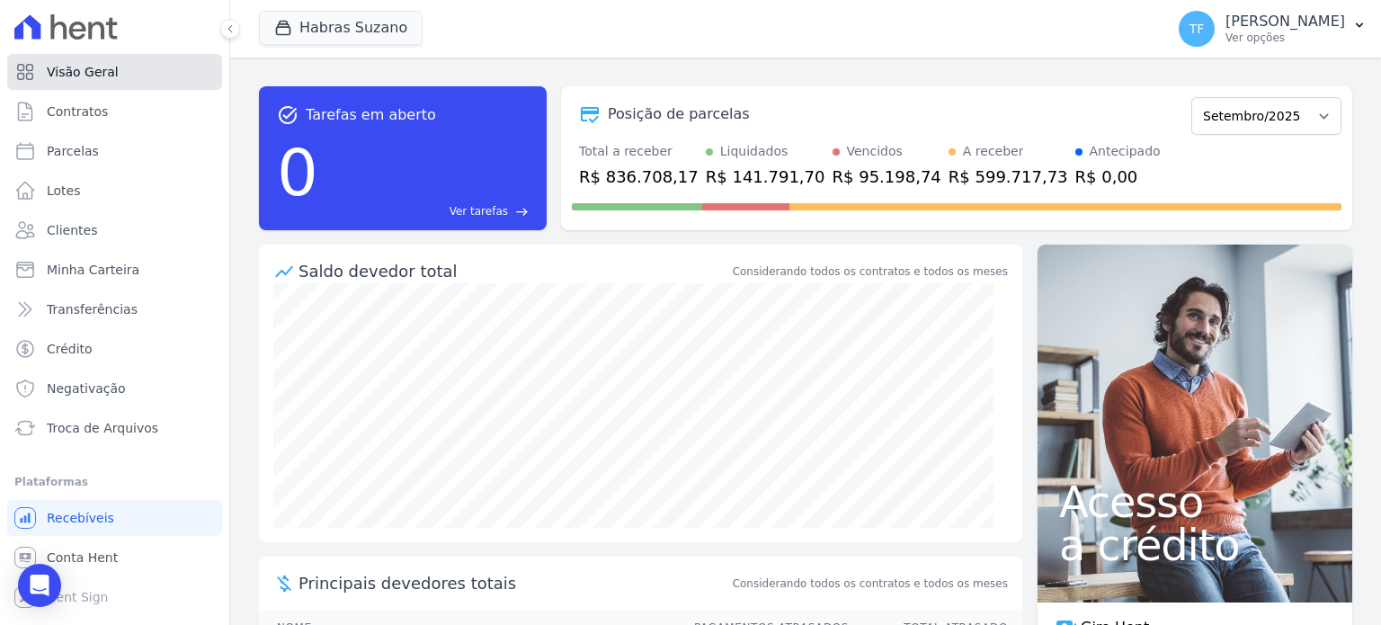
click at [90, 85] on link "Visão Geral" at bounding box center [114, 72] width 215 height 36
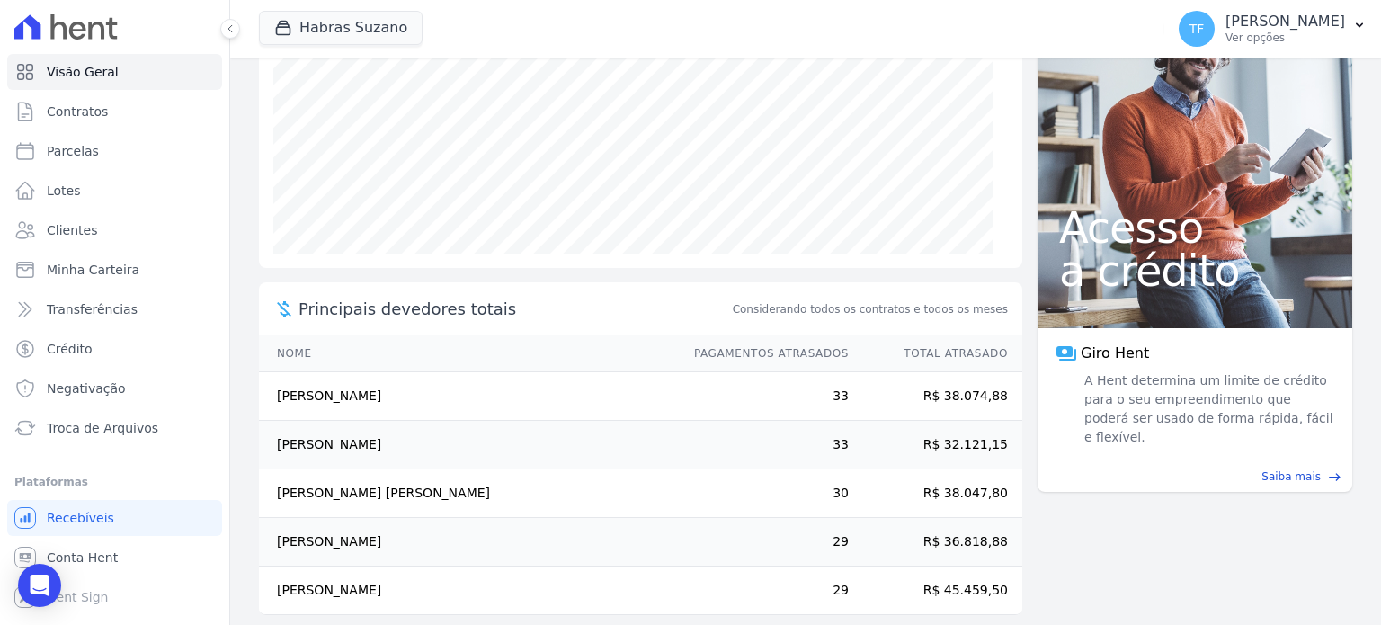
scroll to position [291, 0]
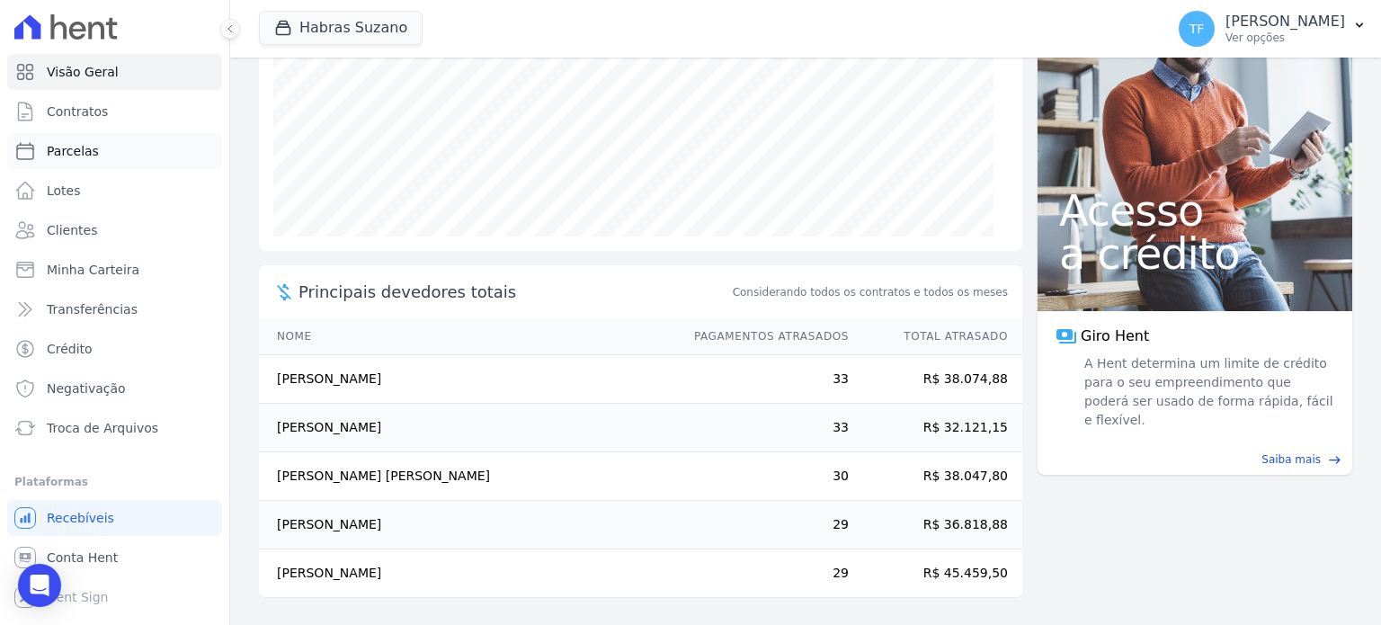
click at [105, 136] on link "Parcelas" at bounding box center [114, 151] width 215 height 36
select select
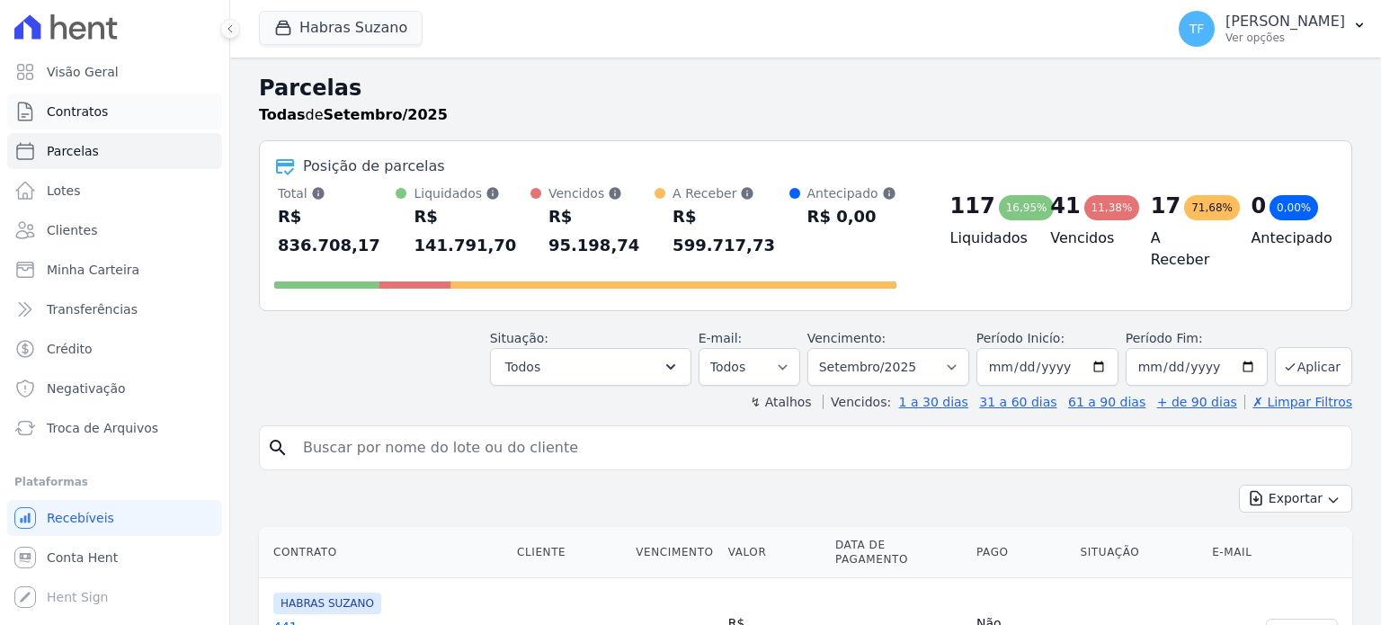
click at [101, 106] on span "Contratos" at bounding box center [77, 112] width 61 height 18
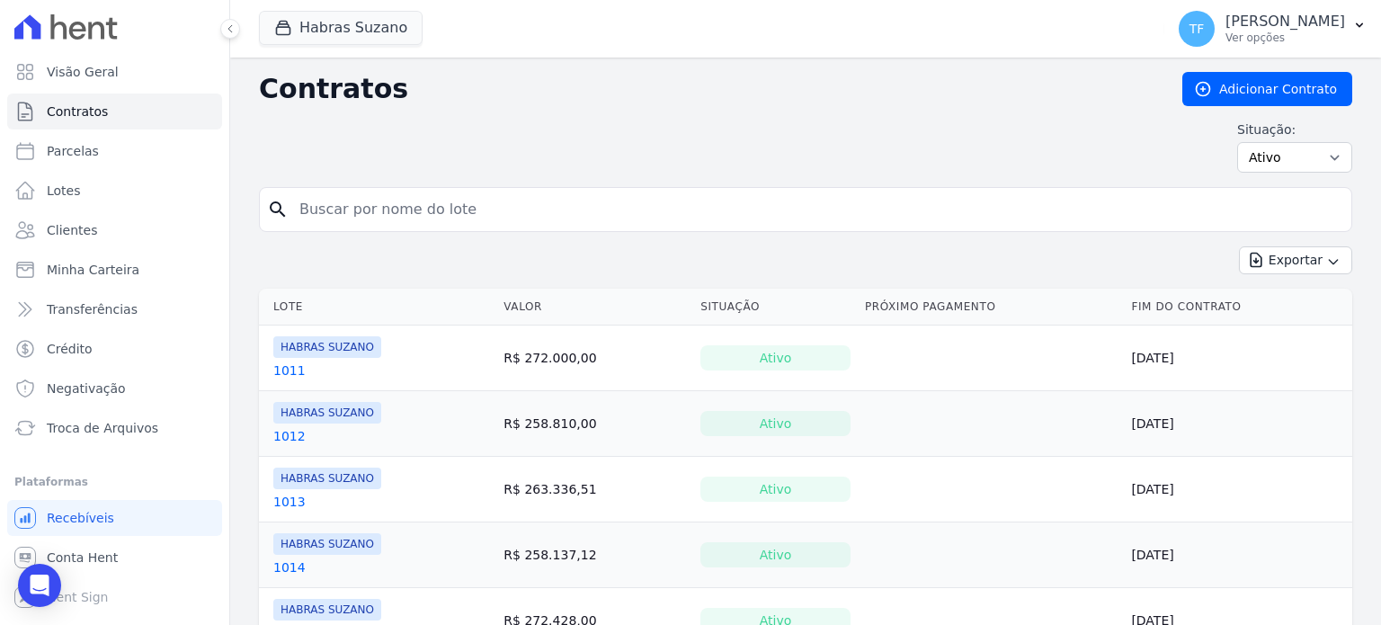
select select
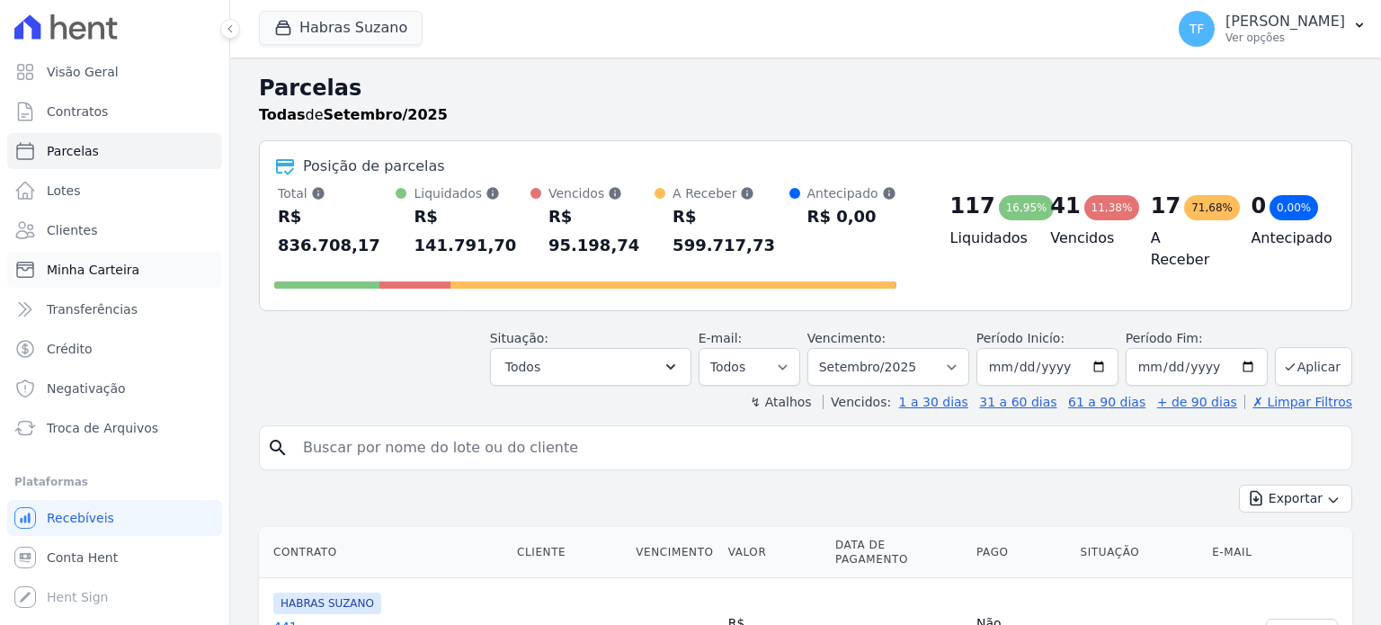
click at [111, 256] on link "Minha Carteira" at bounding box center [114, 270] width 215 height 36
click at [91, 272] on span "Minha Carteira" at bounding box center [93, 270] width 93 height 18
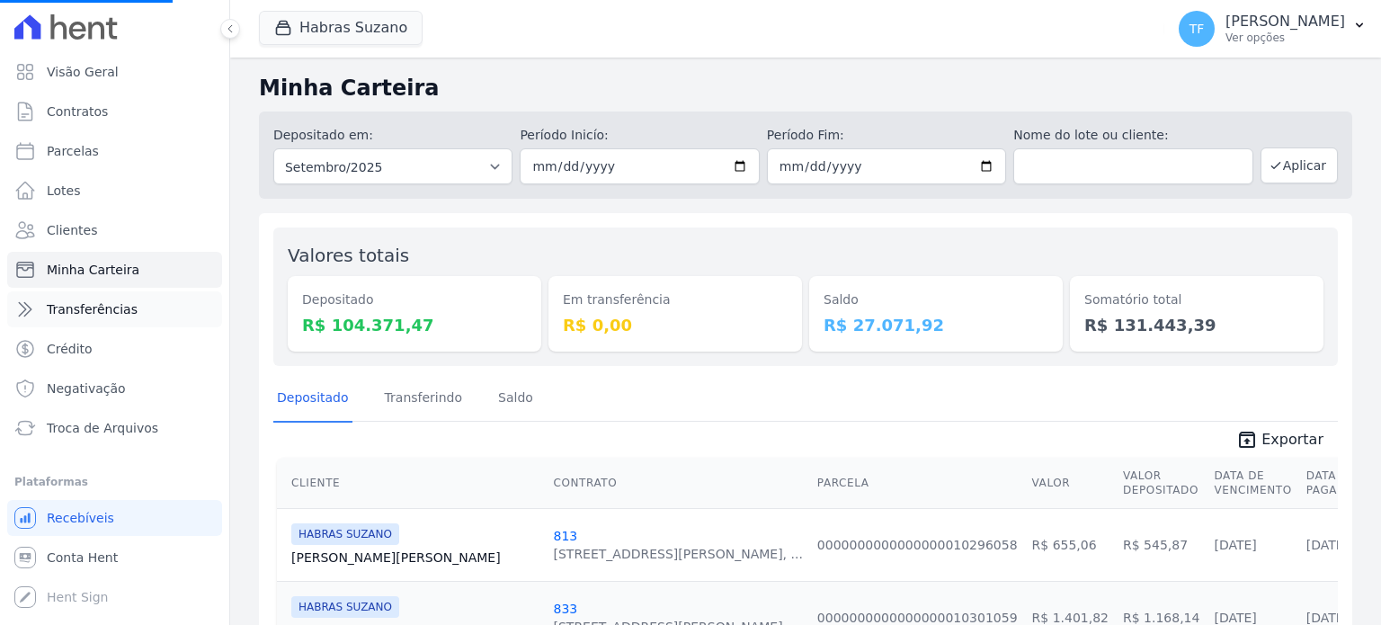
click at [94, 319] on link "Transferências" at bounding box center [114, 309] width 215 height 36
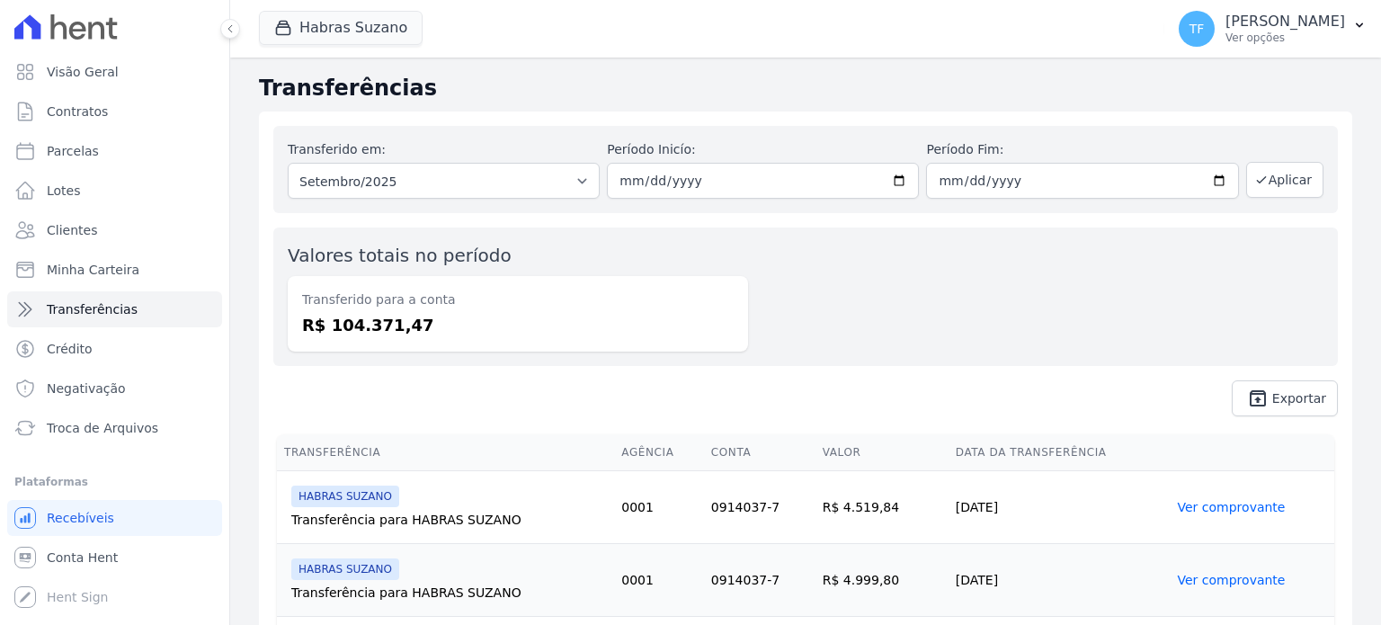
click at [88, 308] on span "Transferências" at bounding box center [92, 309] width 91 height 18
click at [93, 335] on link "Crédito" at bounding box center [114, 349] width 215 height 36
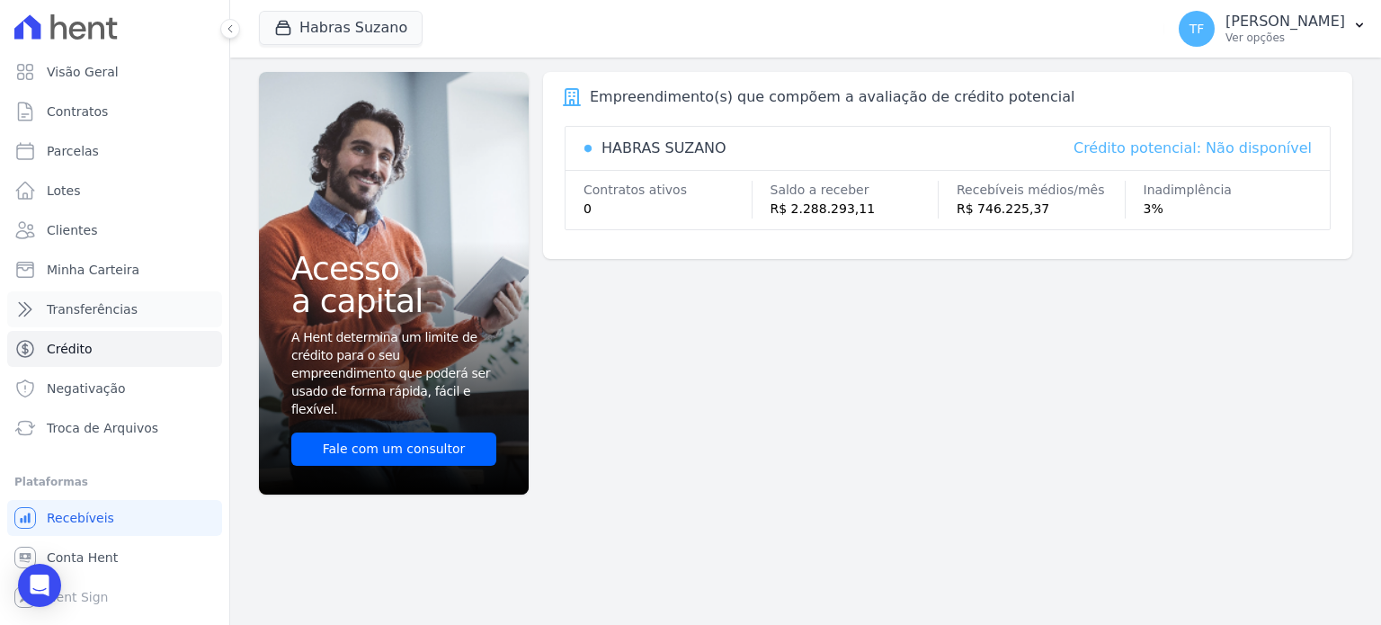
click at [92, 312] on span "Transferências" at bounding box center [92, 309] width 91 height 18
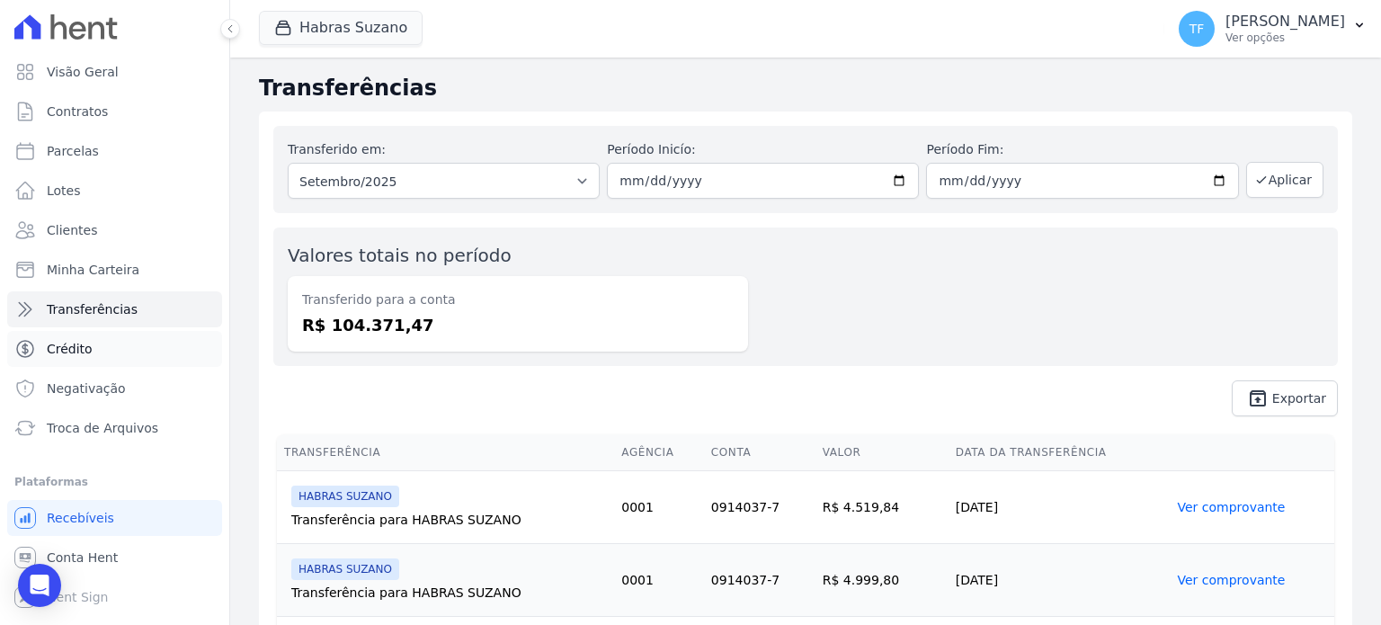
click at [87, 345] on span "Crédito" at bounding box center [70, 349] width 46 height 18
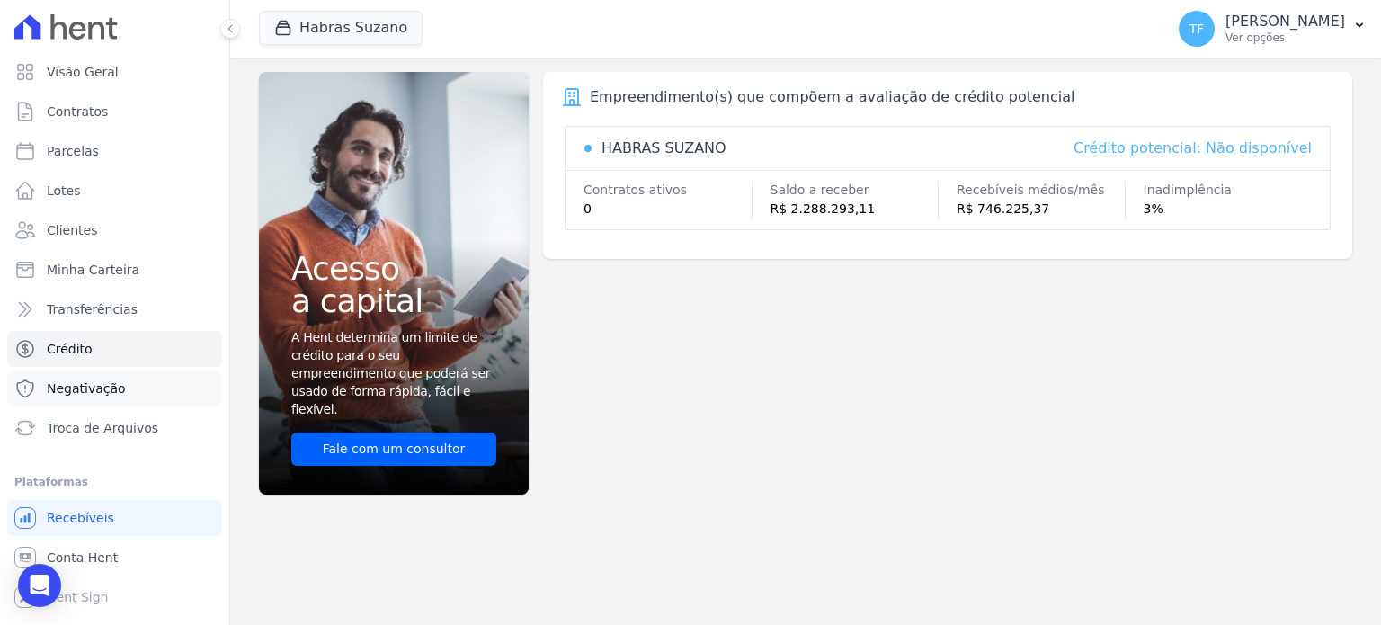
click at [79, 377] on link "Negativação" at bounding box center [114, 388] width 215 height 36
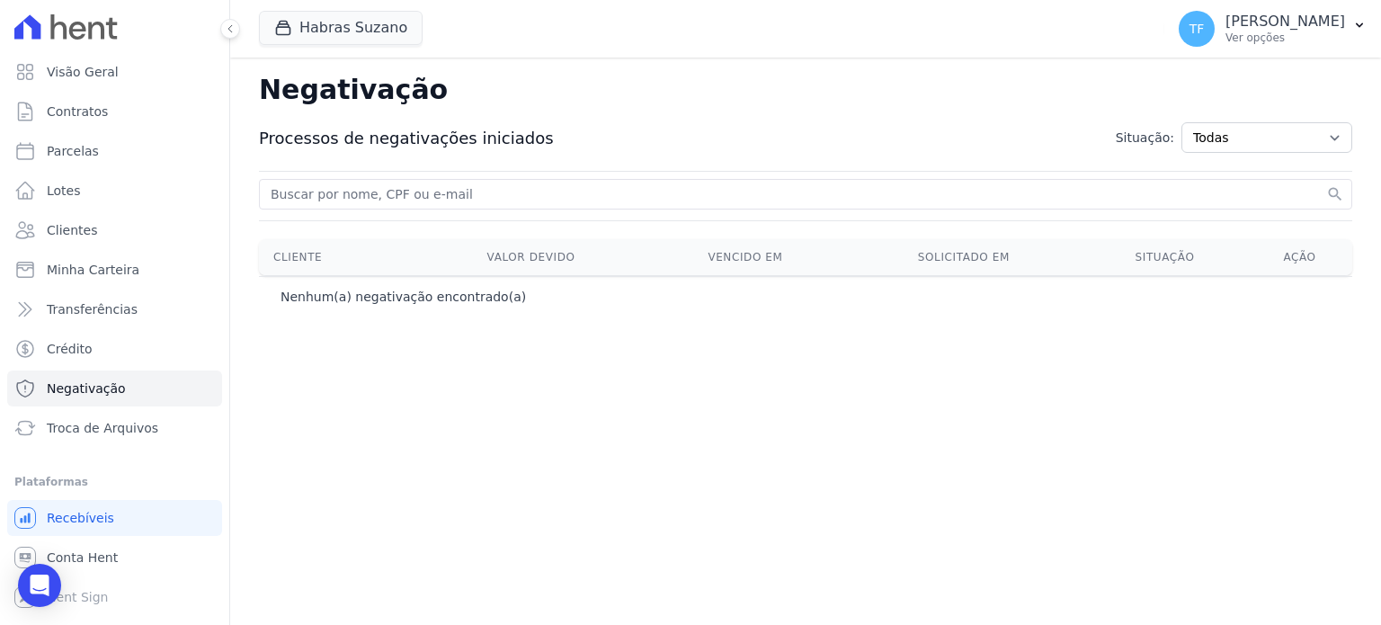
click at [79, 451] on ul "Visão Geral Contratos [GEOGRAPHIC_DATA] Lotes Clientes Minha Carteira Transferê…" at bounding box center [114, 334] width 201 height 561
click at [79, 441] on link "Troca de Arquivos" at bounding box center [114, 428] width 215 height 36
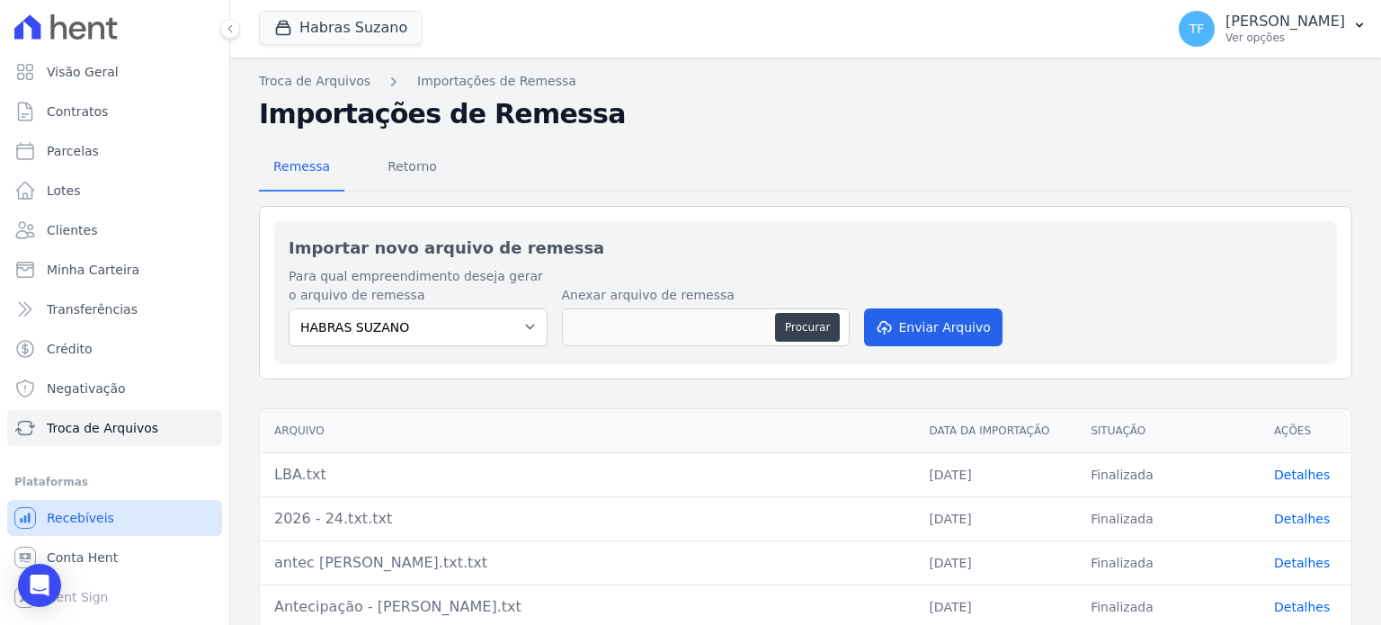
click at [103, 510] on span "Recebíveis" at bounding box center [80, 518] width 67 height 18
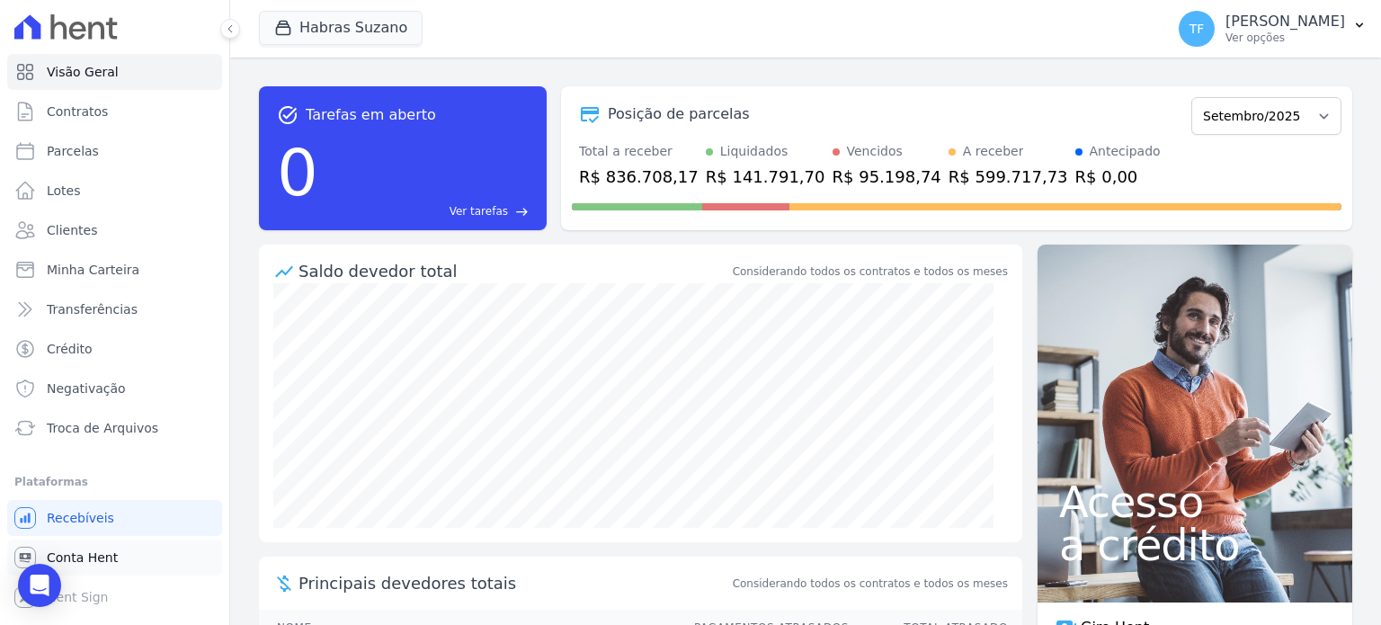
click at [103, 541] on link "Conta Hent" at bounding box center [114, 558] width 215 height 36
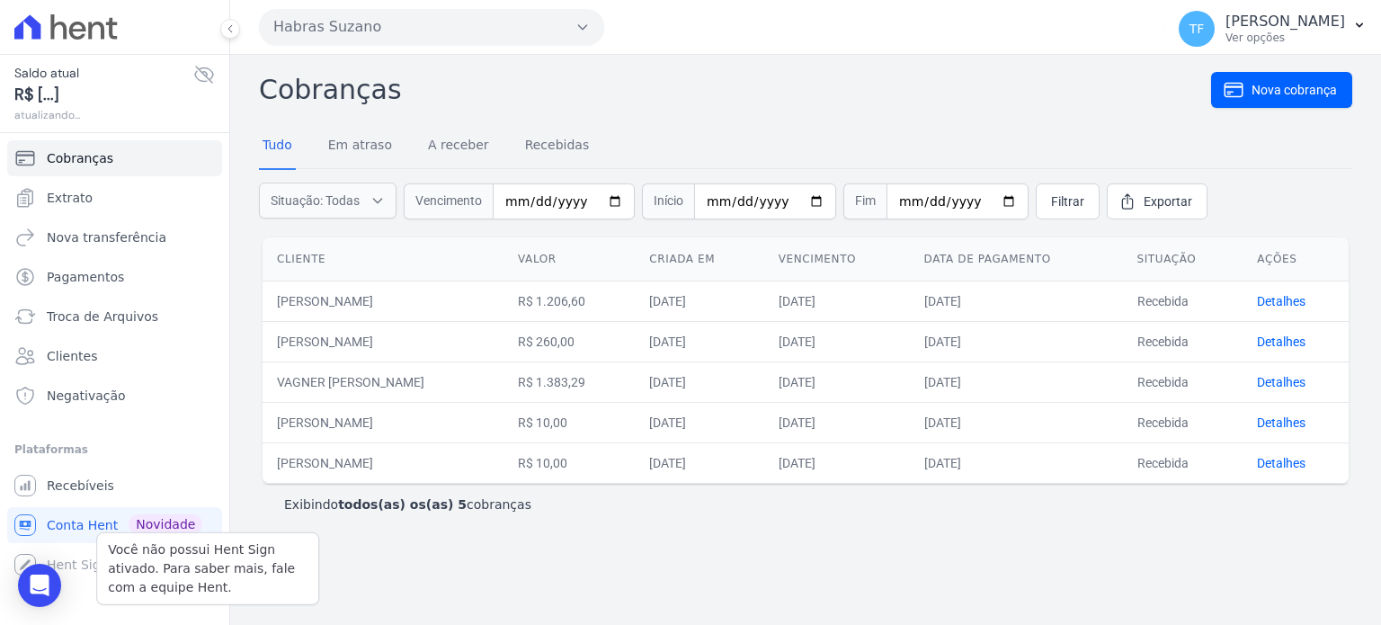
click at [103, 549] on div "Você não possui Hent Sign ativado. Para saber mais, fale com a equipe Hent." at bounding box center [207, 568] width 223 height 73
click at [103, 557] on div "Você não possui Hent Sign ativado. Para saber mais, fale com a equipe Hent." at bounding box center [207, 568] width 223 height 73
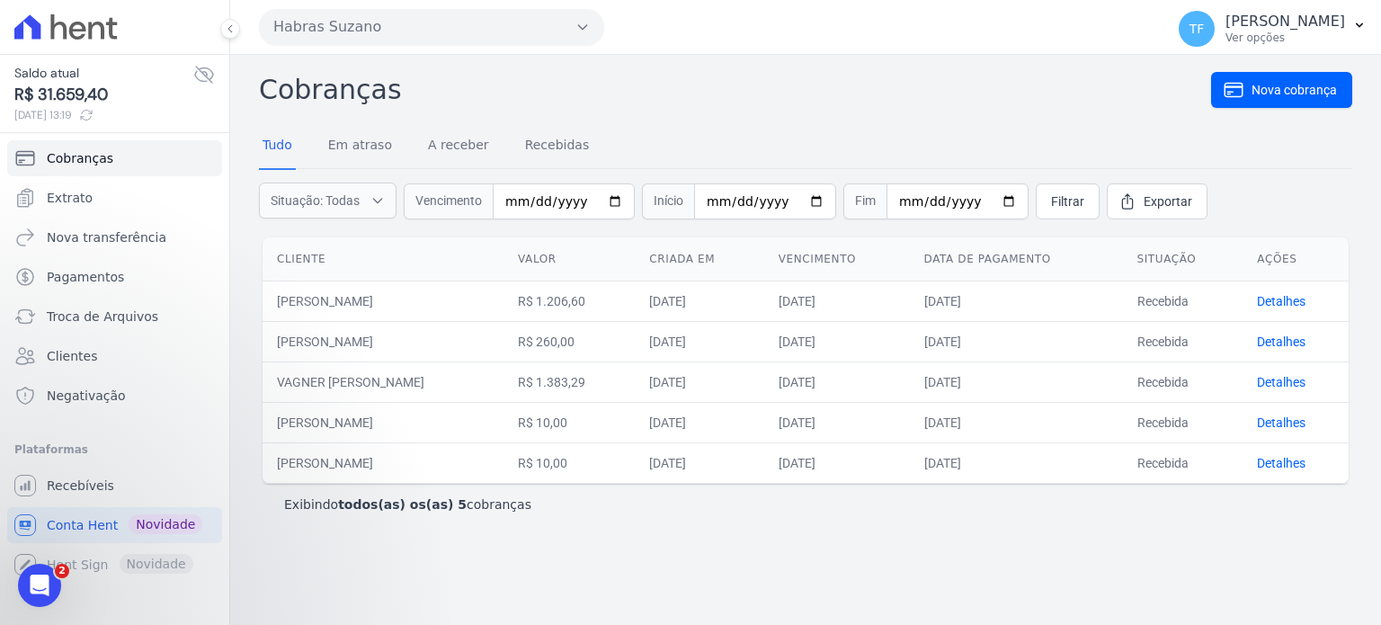
click at [82, 101] on span "R$ 31.659,40" at bounding box center [103, 95] width 179 height 24
click at [76, 46] on div at bounding box center [114, 27] width 215 height 54
click at [78, 28] on icon at bounding box center [65, 26] width 103 height 25
click at [76, 186] on link "Extrato" at bounding box center [114, 198] width 215 height 36
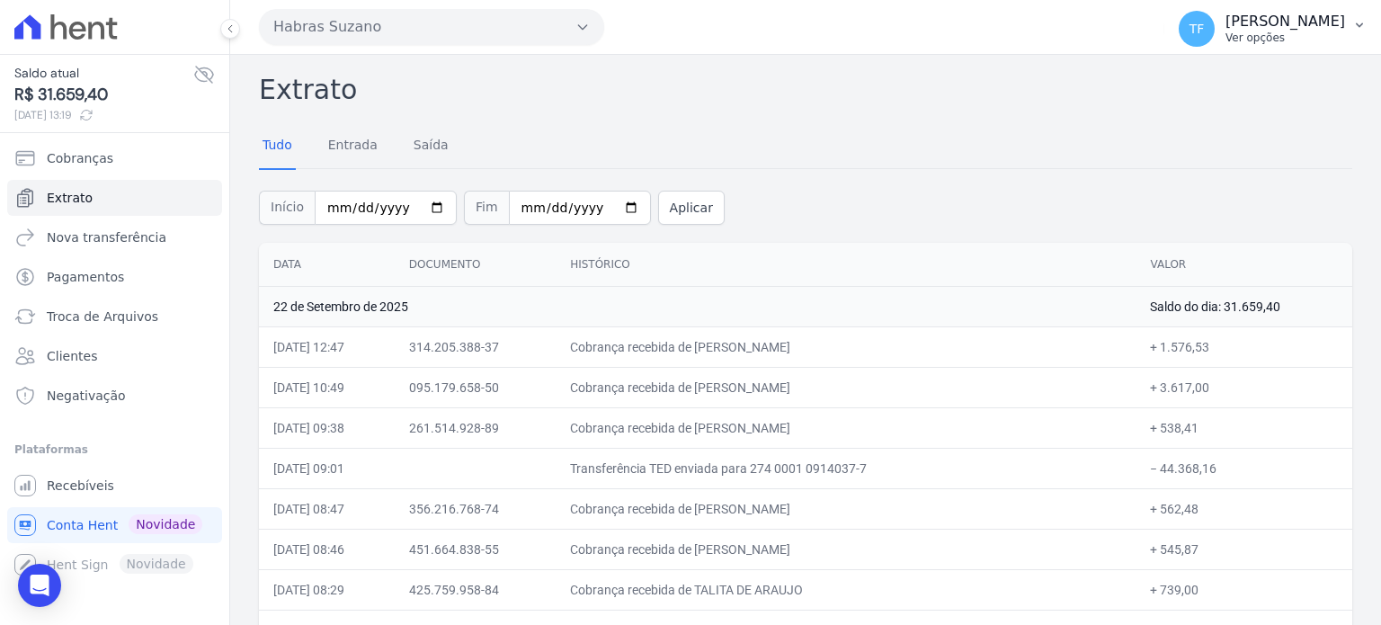
click at [1277, 36] on p "Ver opções" at bounding box center [1286, 38] width 120 height 14
